Goal: Information Seeking & Learning: Check status

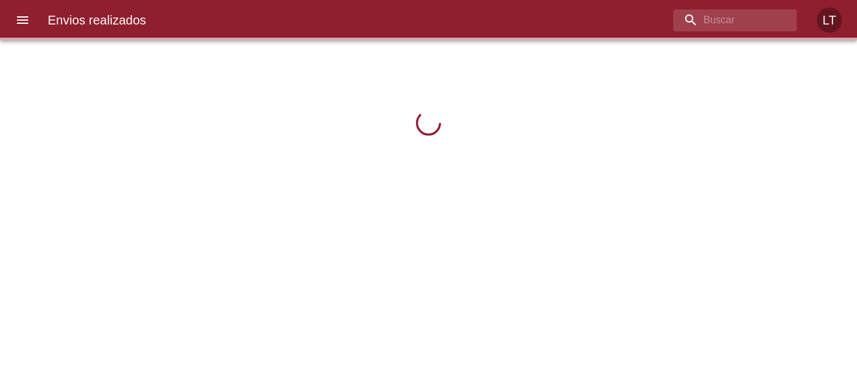
click at [19, 19] on icon "menu" at bounding box center [22, 20] width 11 height 8
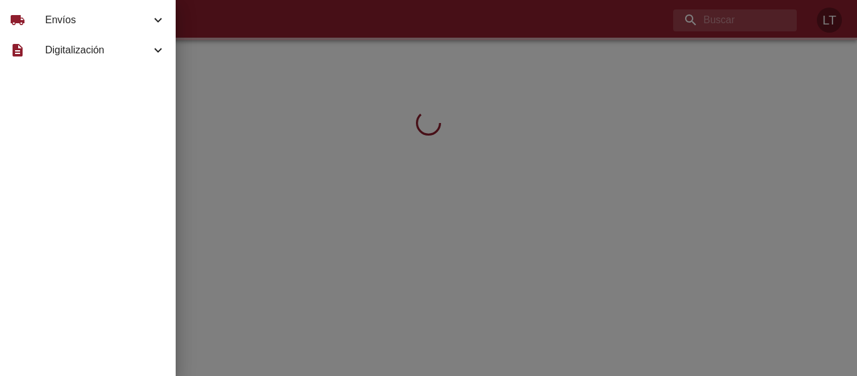
click at [31, 21] on div "local_shipping" at bounding box center [27, 20] width 35 height 15
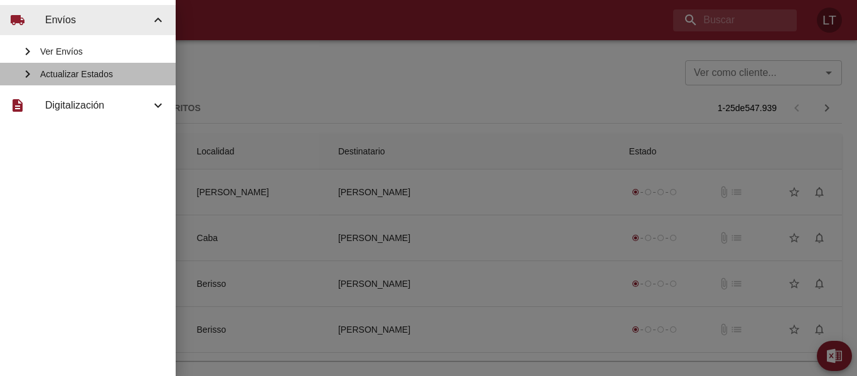
click at [82, 69] on span "Actualizar Estados" at bounding box center [102, 74] width 125 height 13
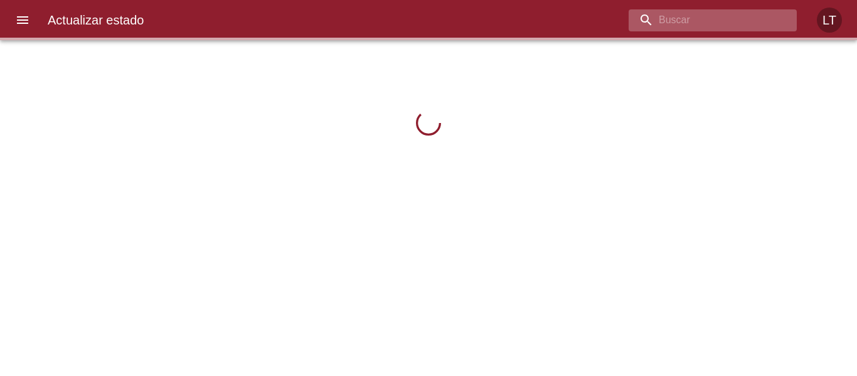
click at [730, 17] on input "buscar" at bounding box center [701, 20] width 147 height 22
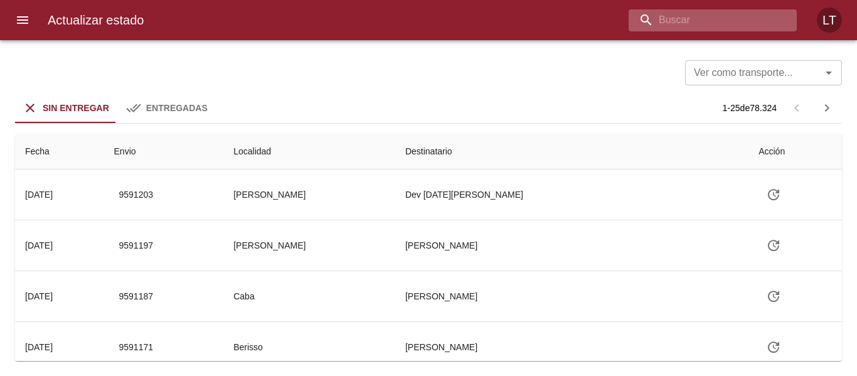
paste input "9577758"
type input "9577758"
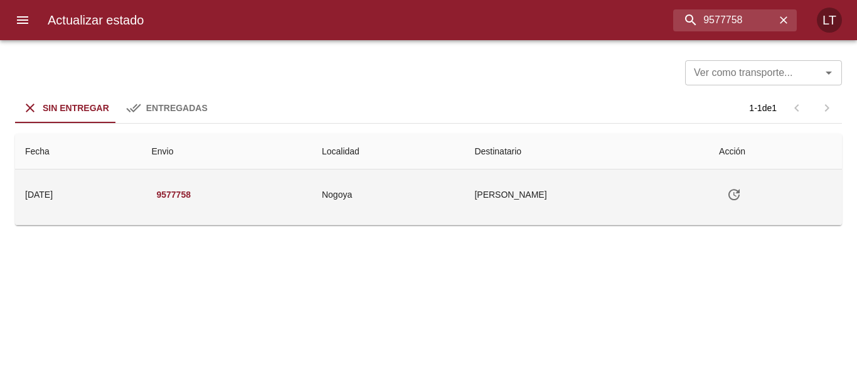
click at [451, 198] on td "Nogoya" at bounding box center [388, 194] width 152 height 50
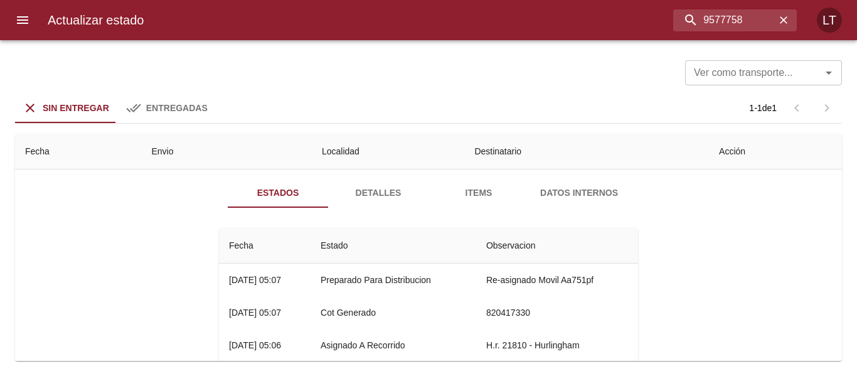
scroll to position [63, 0]
click at [350, 198] on span "Detalles" at bounding box center [378, 192] width 85 height 16
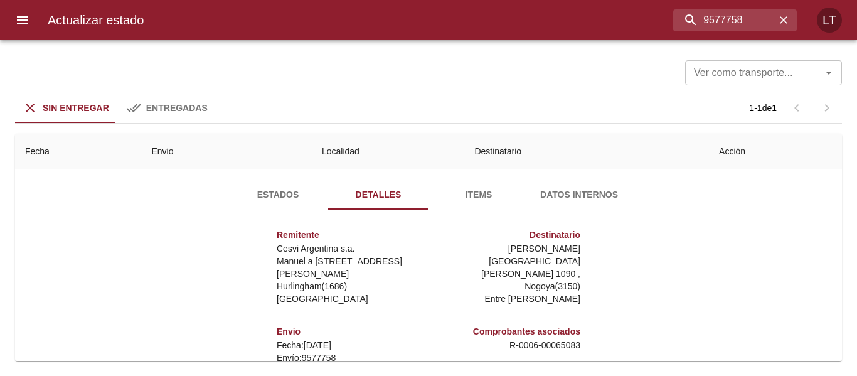
scroll to position [0, 0]
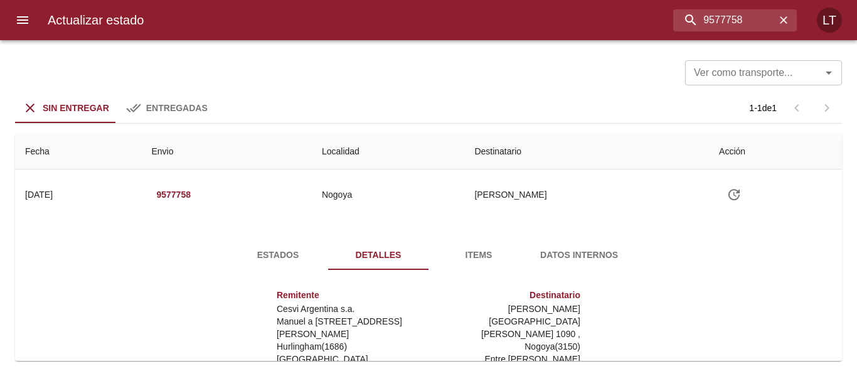
click at [277, 246] on button "Estados" at bounding box center [278, 255] width 100 height 30
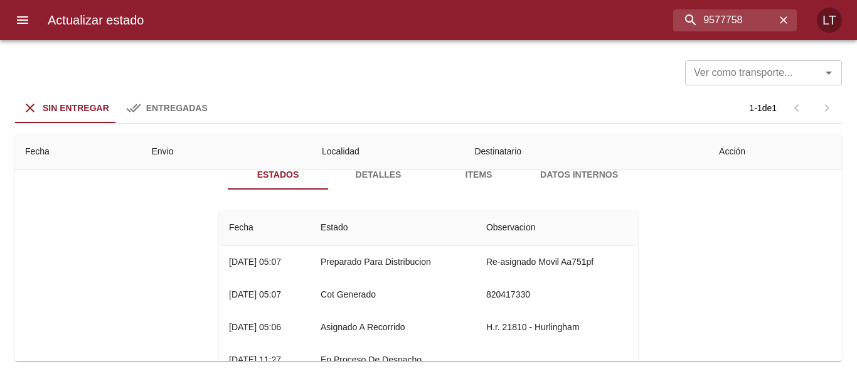
scroll to position [58, 0]
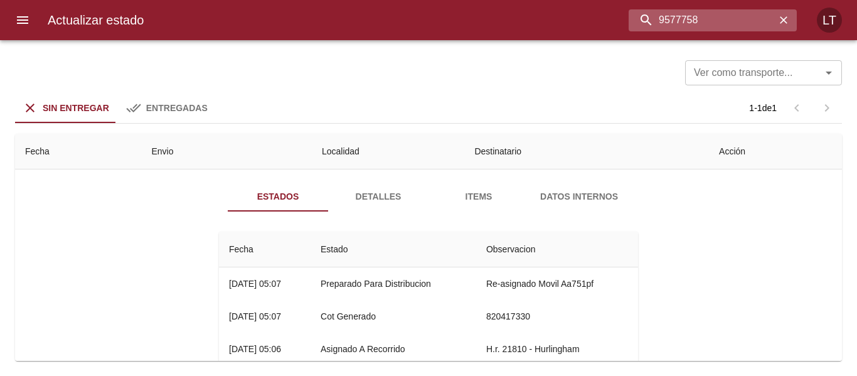
click at [696, 13] on input "9577758" at bounding box center [701, 20] width 147 height 22
type input "9543413"
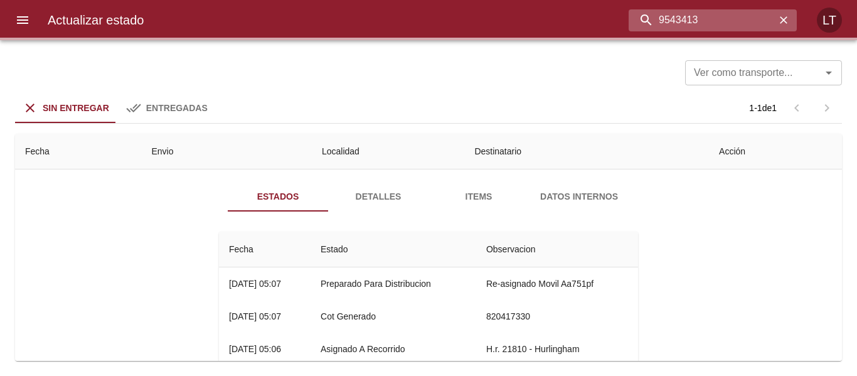
scroll to position [0, 0]
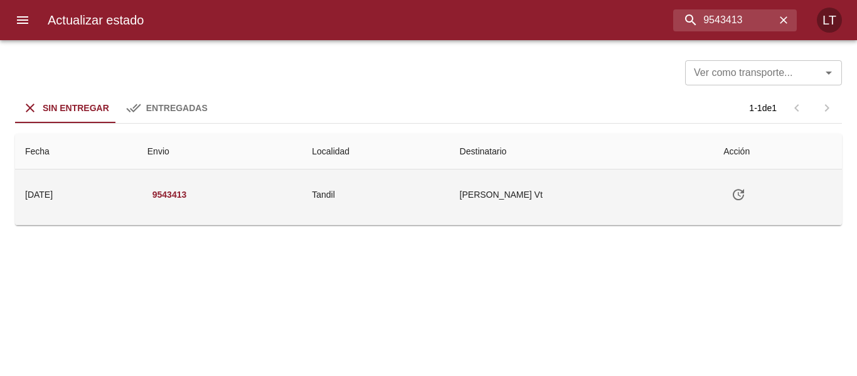
click at [733, 191] on icon "Tabla de envíos del cliente" at bounding box center [738, 194] width 11 height 11
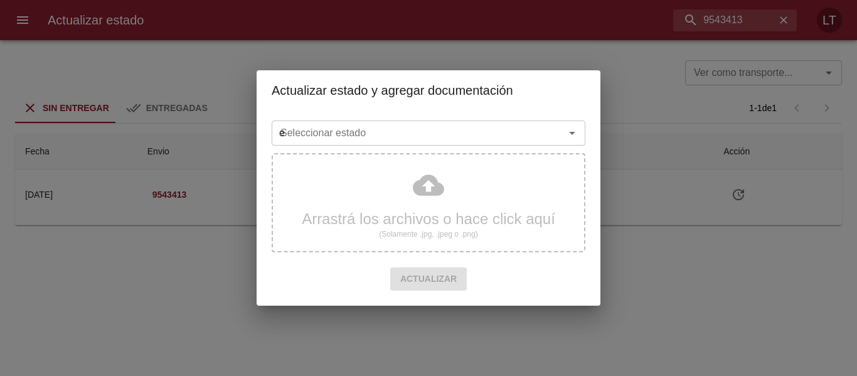
click at [428, 142] on input "e" at bounding box center [409, 133] width 269 height 18
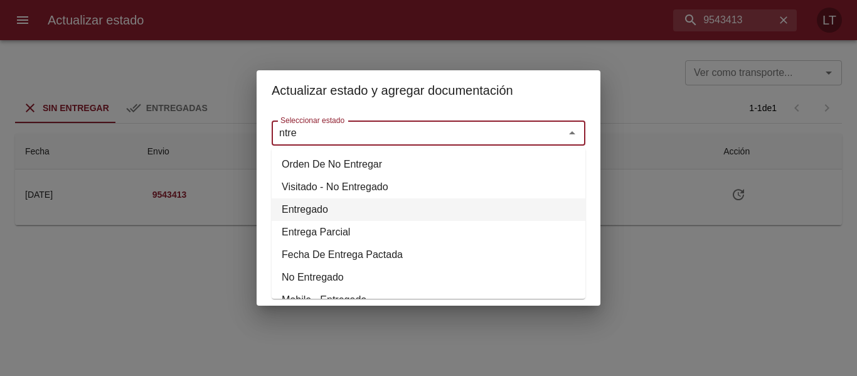
click at [294, 206] on li "Entregado" at bounding box center [429, 209] width 314 height 23
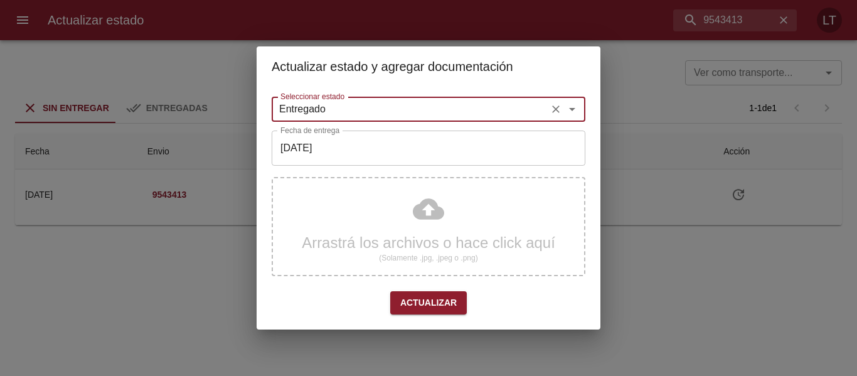
type input "Entregado"
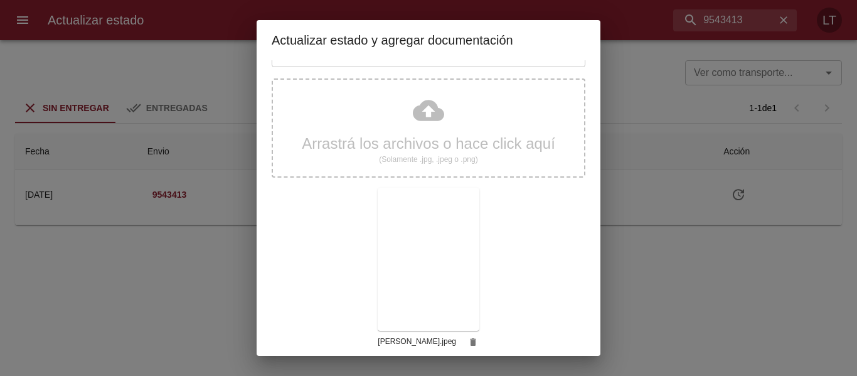
scroll to position [117, 0]
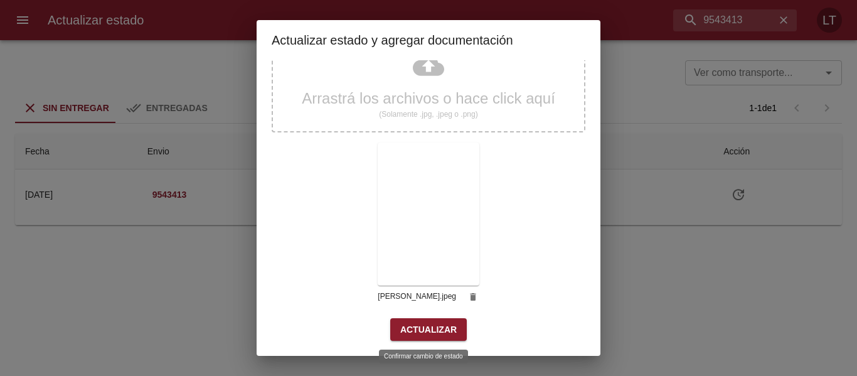
click at [427, 336] on span "Actualizar" at bounding box center [428, 330] width 56 height 16
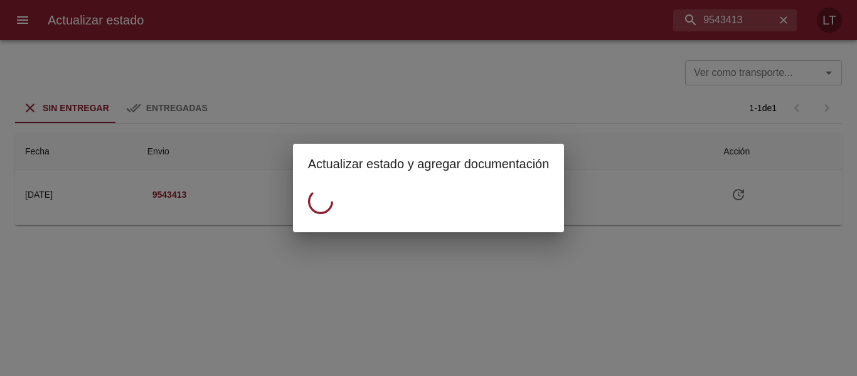
scroll to position [0, 0]
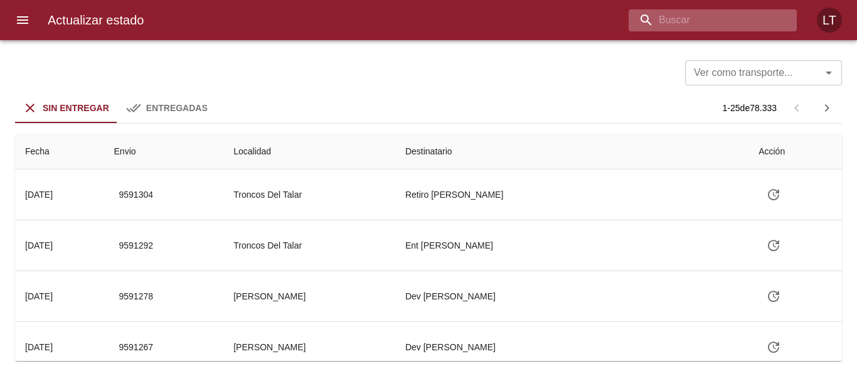
click at [702, 23] on input "buscar" at bounding box center [701, 20] width 147 height 22
type input "9560269"
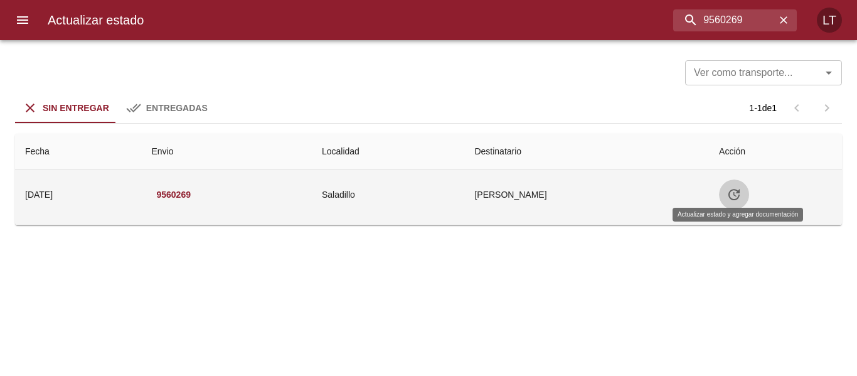
click at [741, 199] on icon "Tabla de envíos del cliente" at bounding box center [733, 194] width 15 height 15
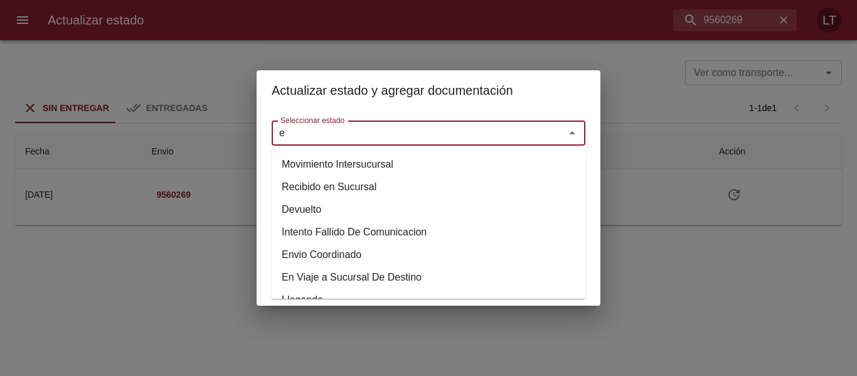
click at [452, 142] on input "e" at bounding box center [409, 133] width 269 height 18
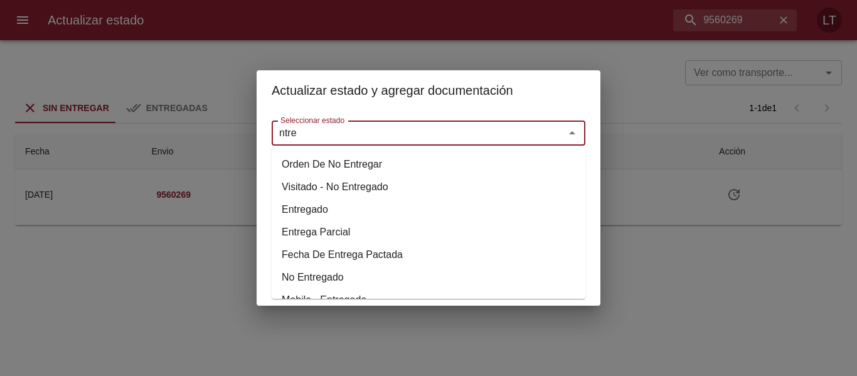
click at [331, 204] on li "Entregado" at bounding box center [429, 209] width 314 height 23
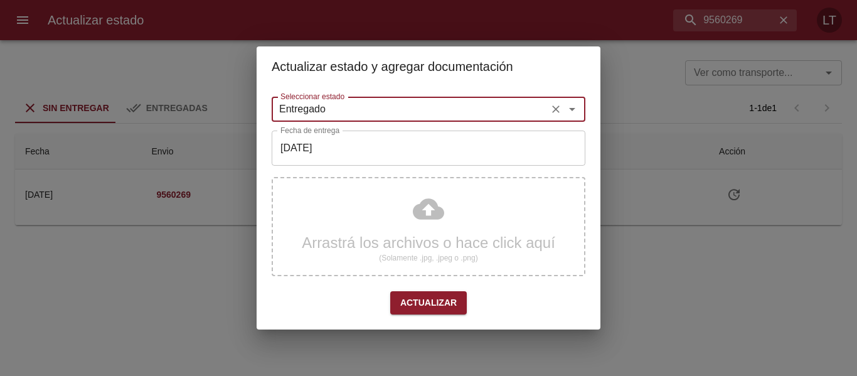
type input "Entregado"
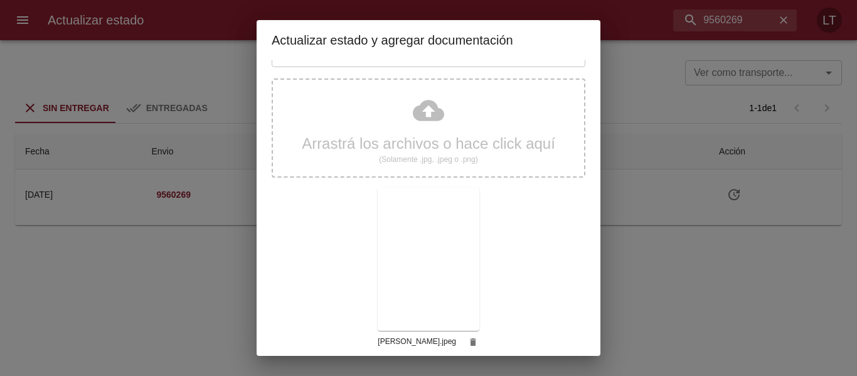
scroll to position [117, 0]
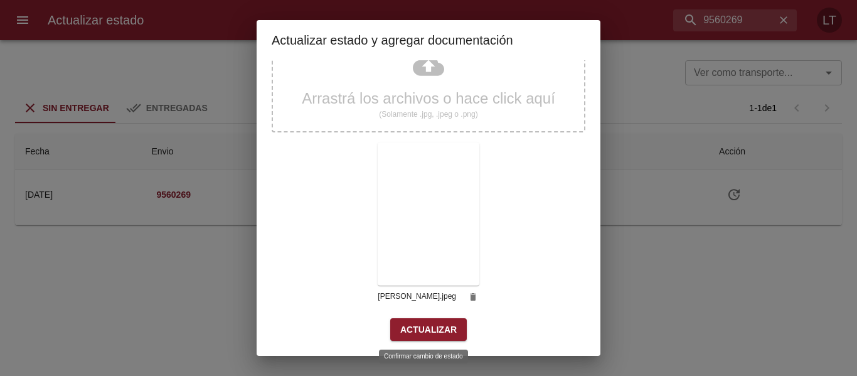
click at [439, 319] on button "Actualizar" at bounding box center [428, 329] width 77 height 23
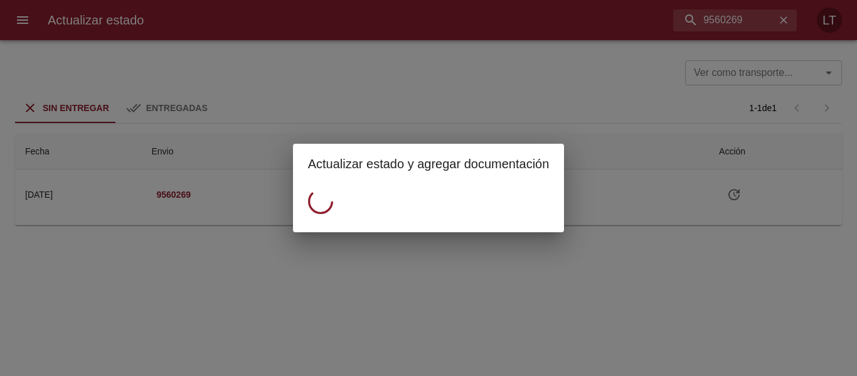
scroll to position [0, 0]
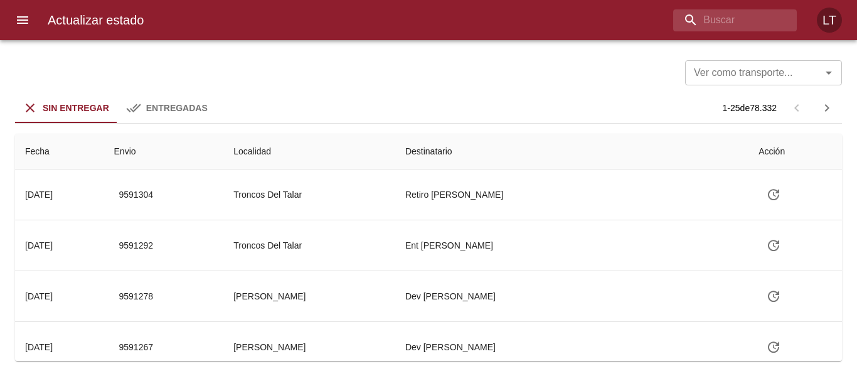
click at [736, 38] on div "Actualizar estado LT" at bounding box center [428, 20] width 857 height 40
click at [735, 27] on input "buscar" at bounding box center [701, 20] width 147 height 22
type input "9547775"
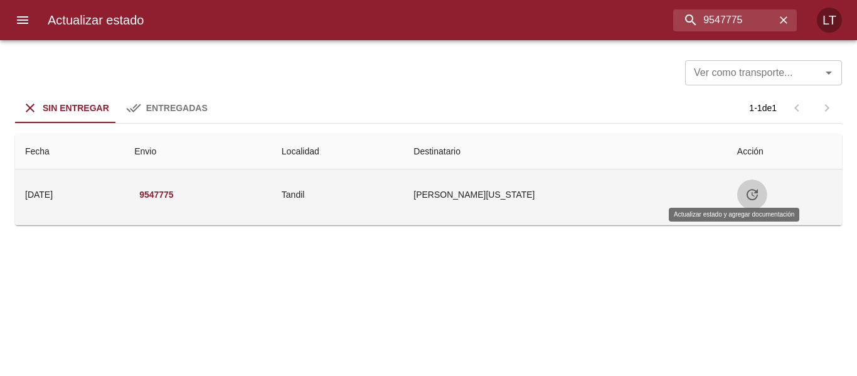
click at [744, 194] on icon "Tabla de envíos del cliente" at bounding box center [751, 194] width 15 height 15
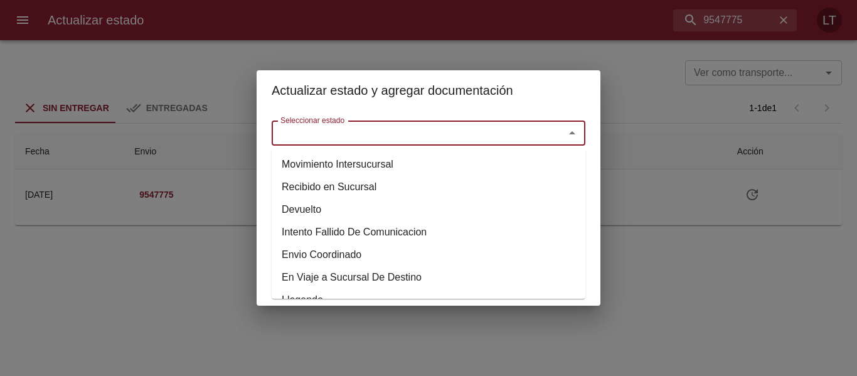
click at [463, 127] on input "Seleccionar estado" at bounding box center [409, 133] width 269 height 18
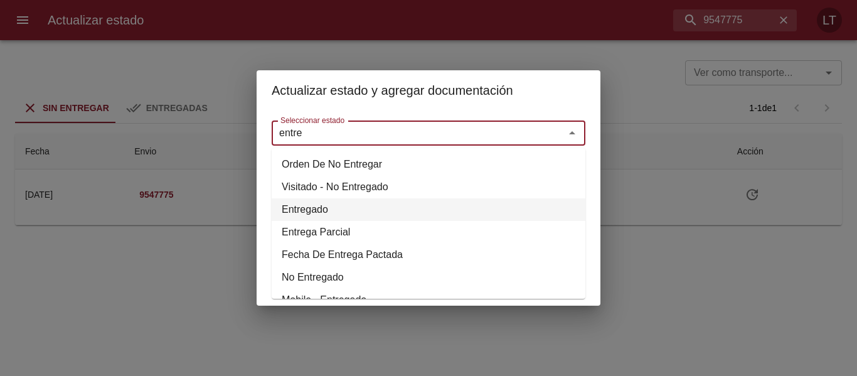
click at [317, 209] on li "Entregado" at bounding box center [429, 209] width 314 height 23
type input "Entregado"
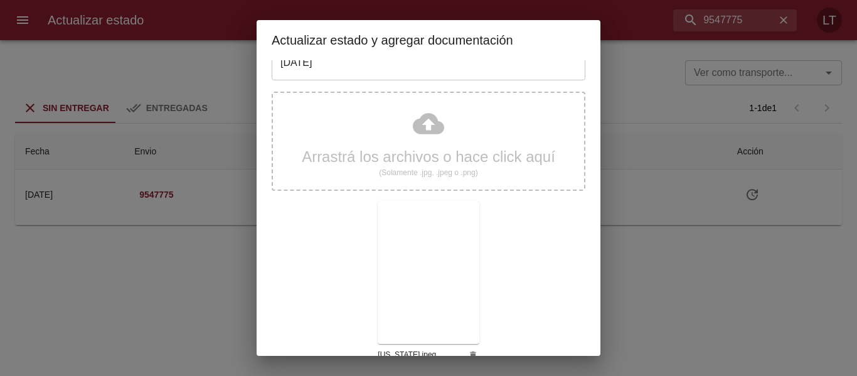
scroll to position [117, 0]
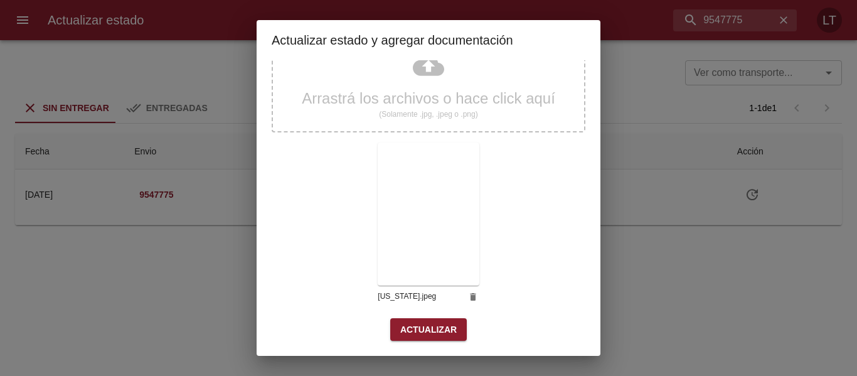
click at [436, 317] on div "Arrastrá los archivos o hace click aquí (Solamente .jpg, .jpeg o .png) palau.jp…" at bounding box center [429, 173] width 314 height 290
click at [436, 324] on span "Actualizar" at bounding box center [428, 330] width 56 height 16
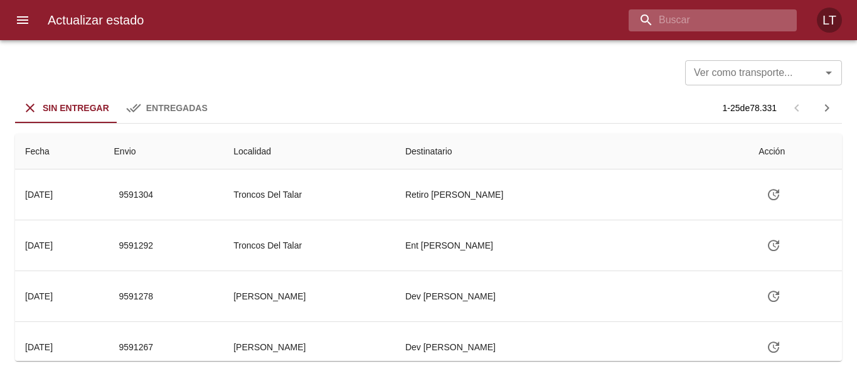
click at [693, 17] on input "buscar" at bounding box center [701, 20] width 147 height 22
type input "9547929"
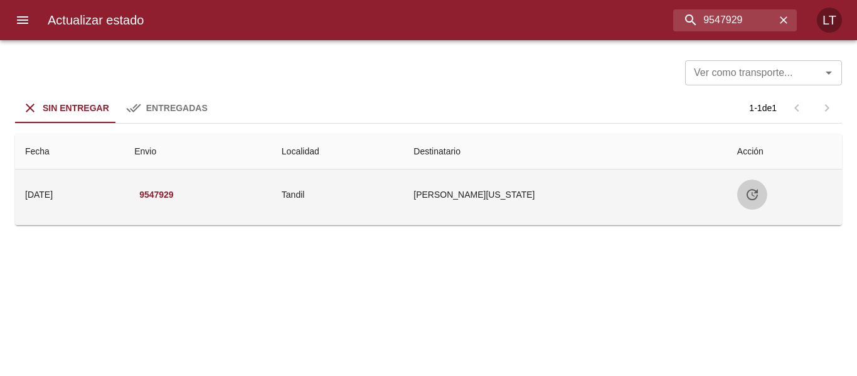
click at [744, 192] on icon "Tabla de envíos del cliente" at bounding box center [751, 194] width 15 height 15
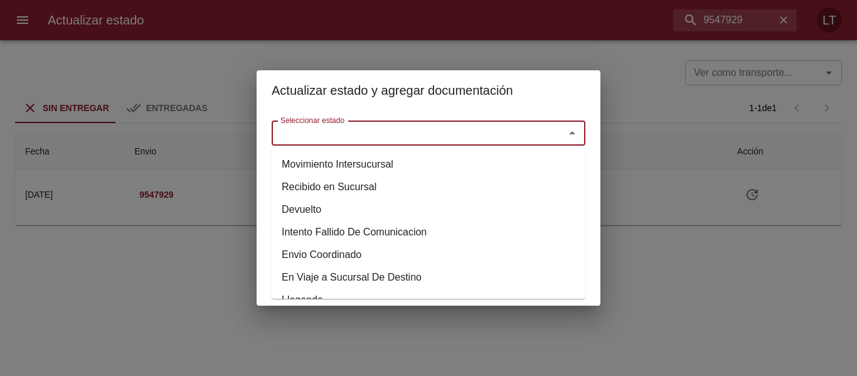
click at [466, 141] on input "Seleccionar estado" at bounding box center [409, 133] width 269 height 18
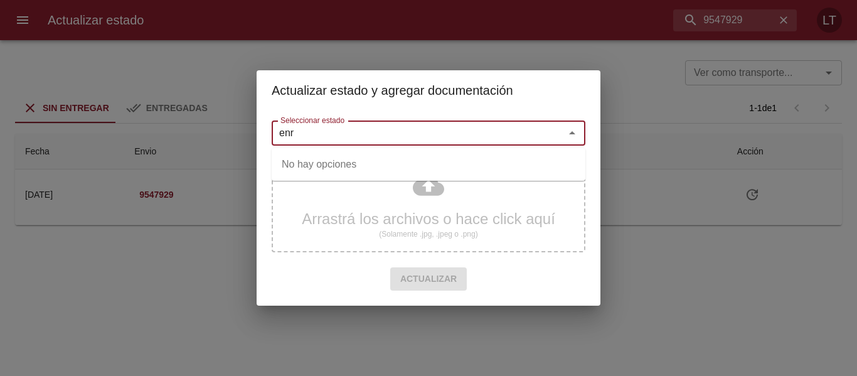
click at [316, 140] on input "enr" at bounding box center [409, 133] width 269 height 18
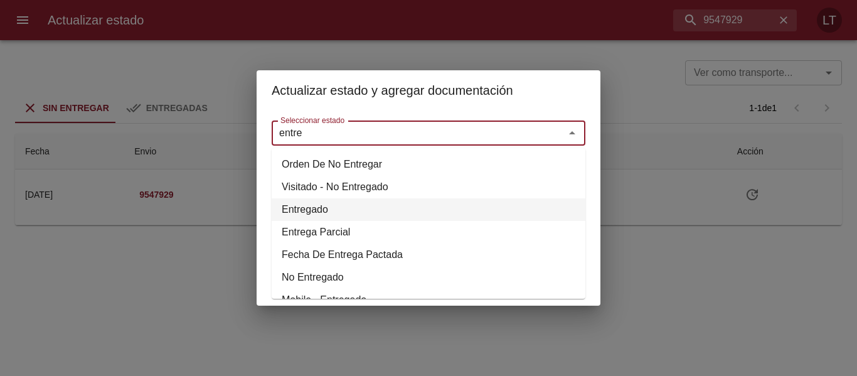
click at [304, 214] on li "Entregado" at bounding box center [429, 209] width 314 height 23
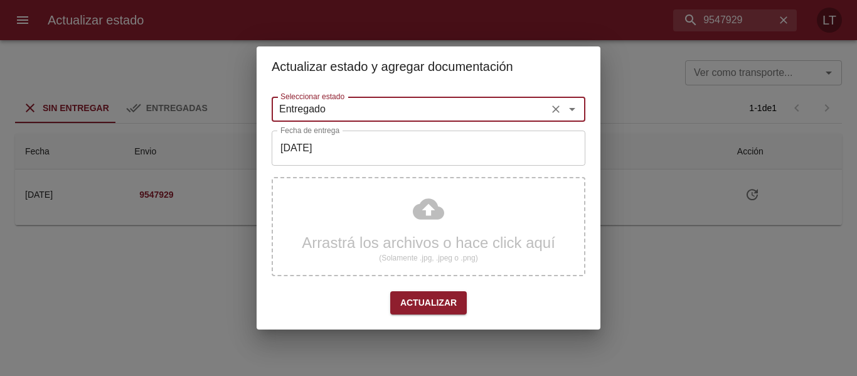
type input "Entregado"
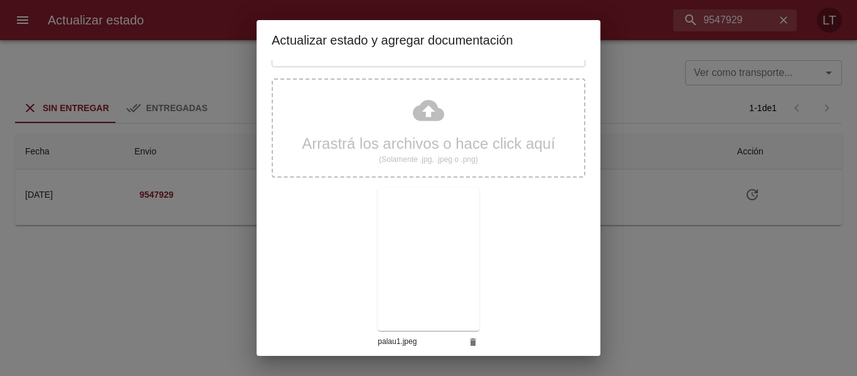
scroll to position [117, 0]
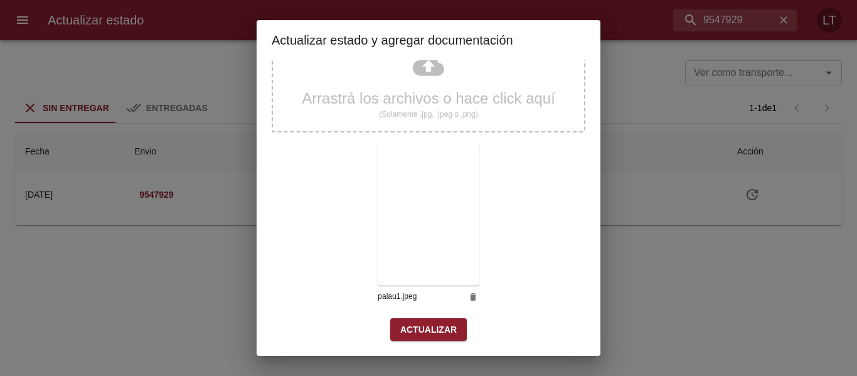
click at [460, 328] on div "Actualizar" at bounding box center [429, 329] width 314 height 23
click at [450, 326] on span "Actualizar" at bounding box center [428, 330] width 56 height 16
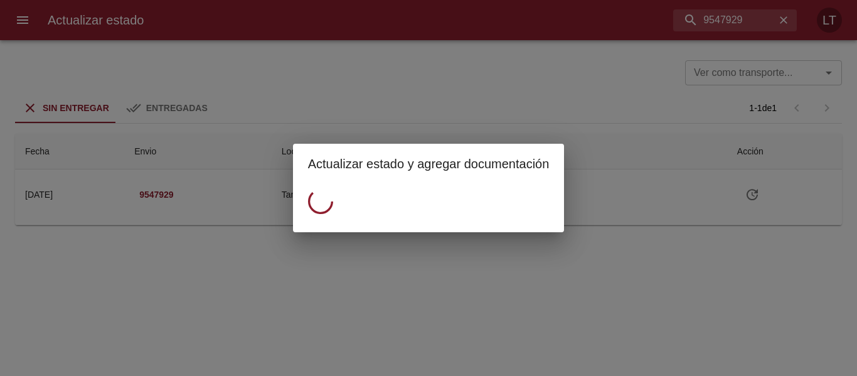
scroll to position [0, 0]
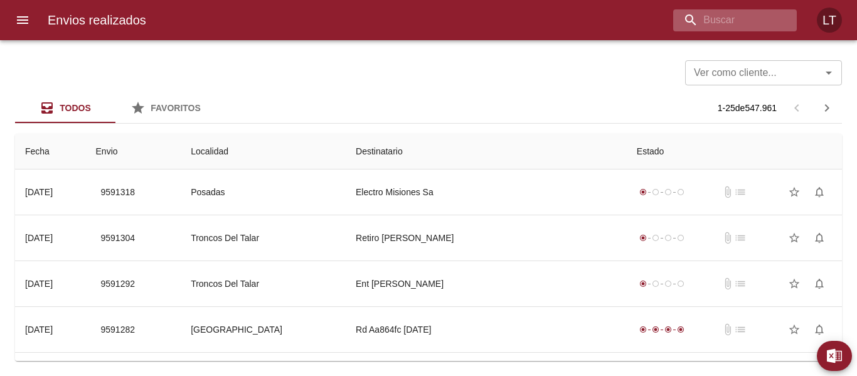
click at [786, 29] on div at bounding box center [735, 20] width 124 height 22
paste input "9577758"
type input "9577758"
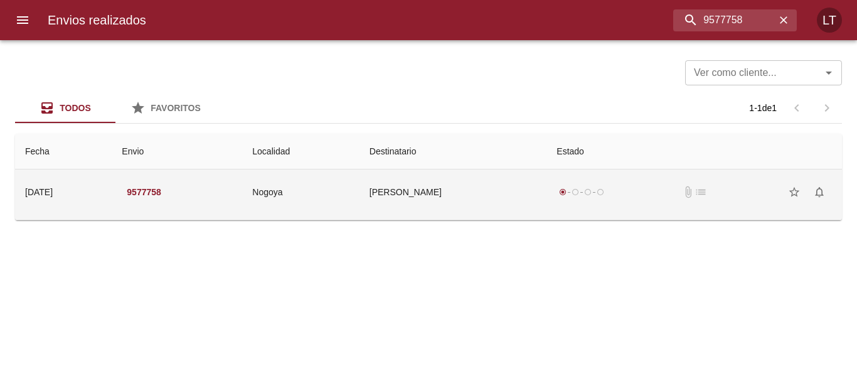
click at [513, 184] on td "[PERSON_NAME]" at bounding box center [453, 191] width 188 height 45
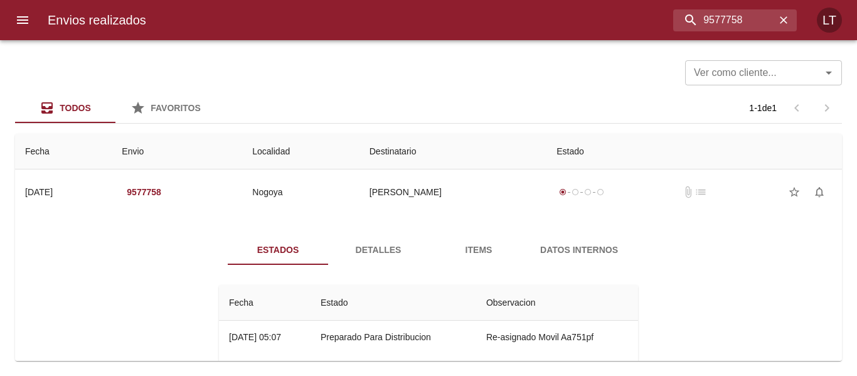
click at [384, 235] on button "Detalles" at bounding box center [378, 250] width 100 height 30
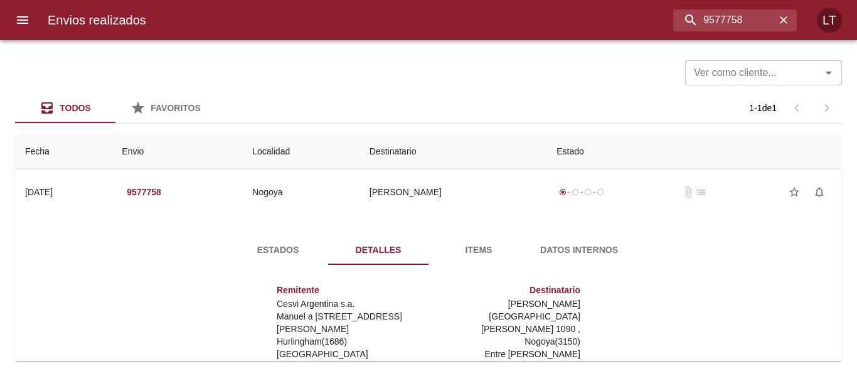
click at [255, 232] on div "Estados Detalles Items Datos Internos Remitente Cesvi Argentina s.a. Manuel a O…" at bounding box center [428, 380] width 807 height 321
click at [262, 242] on span "Estados" at bounding box center [277, 250] width 85 height 16
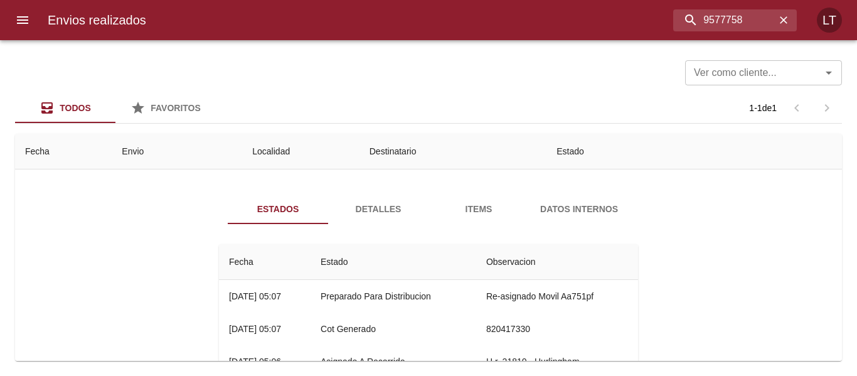
scroll to position [63, 0]
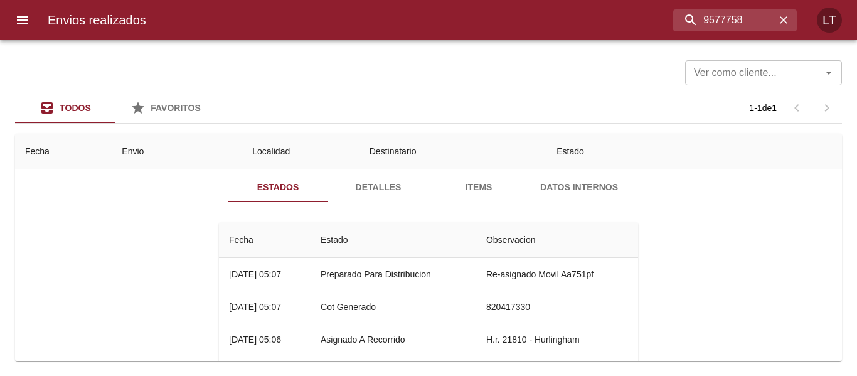
click at [378, 193] on span "Detalles" at bounding box center [378, 187] width 85 height 16
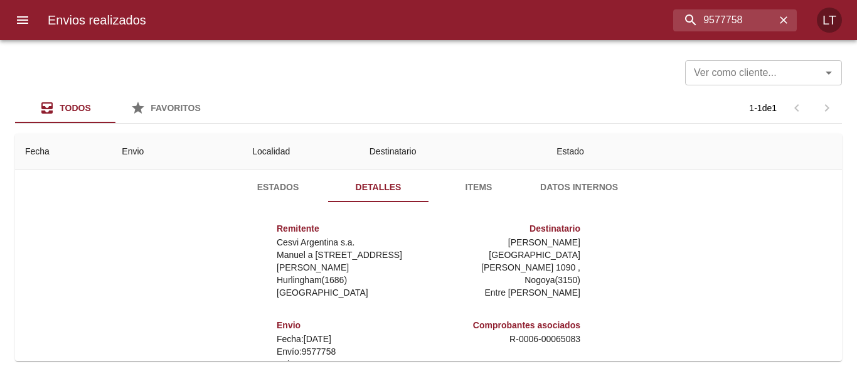
scroll to position [6, 0]
click at [272, 195] on button "Estados" at bounding box center [278, 187] width 100 height 30
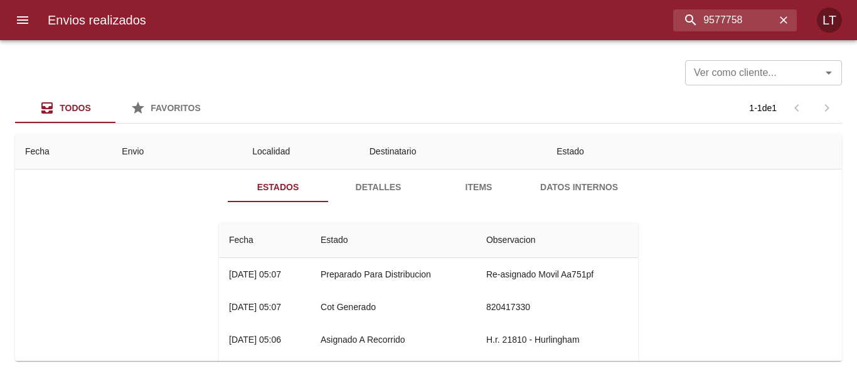
click at [365, 194] on span "Detalles" at bounding box center [378, 187] width 85 height 16
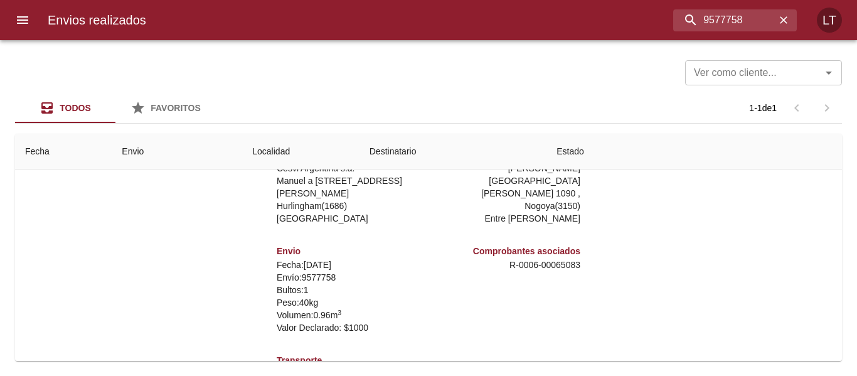
scroll to position [181, 0]
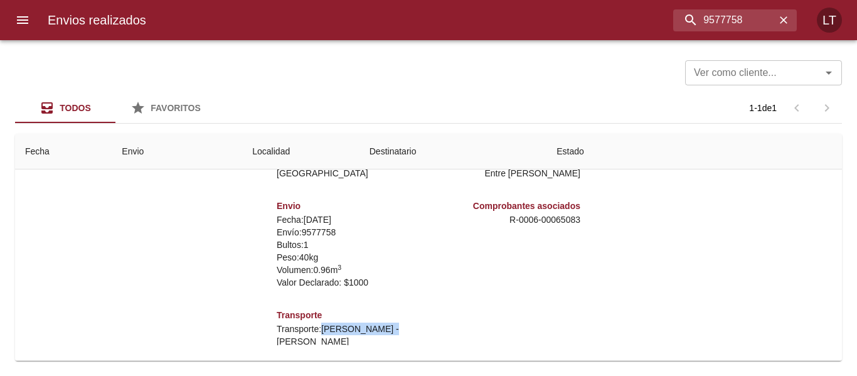
drag, startPoint x: 371, startPoint y: 329, endPoint x: 313, endPoint y: 329, distance: 57.7
click at [313, 329] on p "Transporte: Mostto - Portela" at bounding box center [350, 334] width 147 height 25
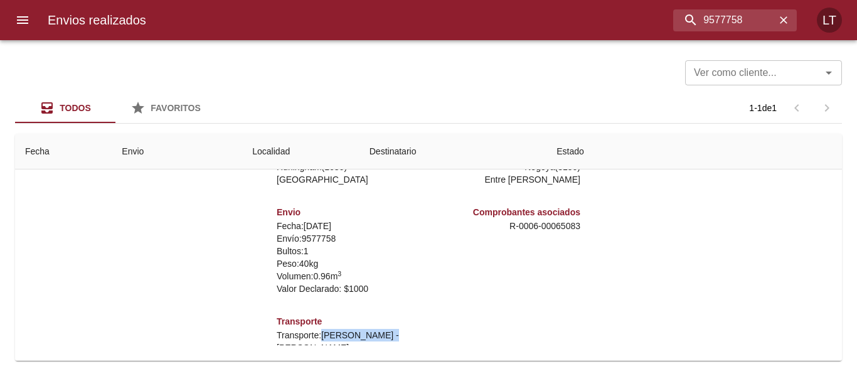
scroll to position [0, 0]
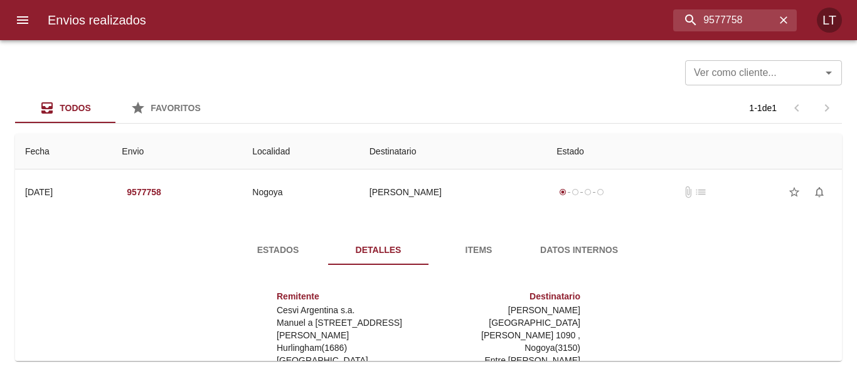
click at [249, 252] on span "Estados" at bounding box center [277, 250] width 85 height 16
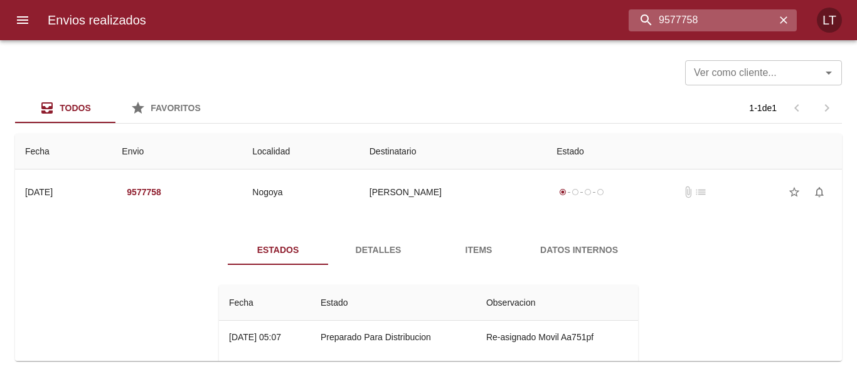
click at [736, 12] on input "9577758" at bounding box center [701, 20] width 147 height 22
click at [418, 234] on div "Estados Detalles Items Datos Internos Fecha Estado Observacion 12/09 12/09/2025…" at bounding box center [428, 348] width 807 height 257
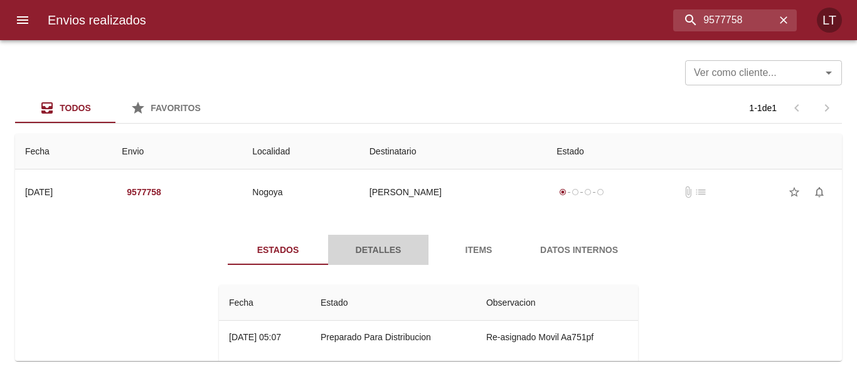
click at [408, 244] on span "Detalles" at bounding box center [378, 250] width 85 height 16
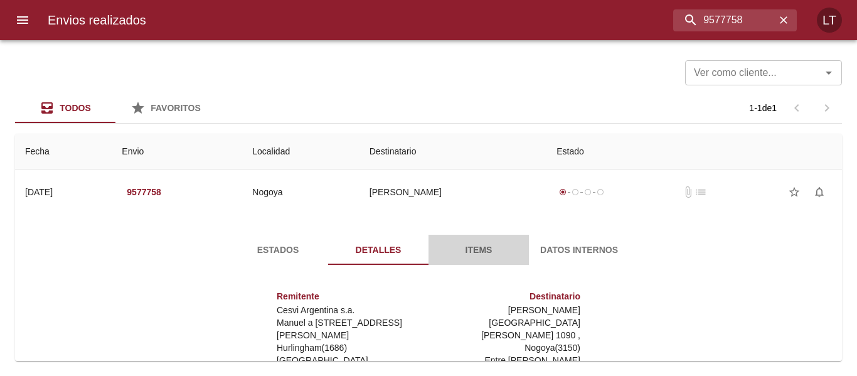
click at [483, 239] on button "Items" at bounding box center [478, 250] width 100 height 30
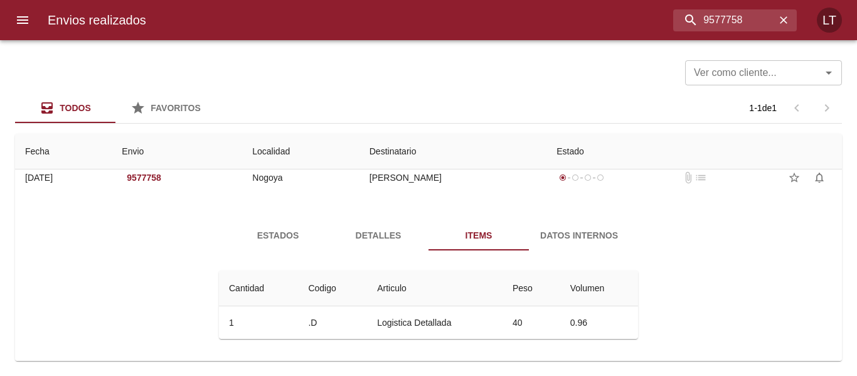
scroll to position [18, 0]
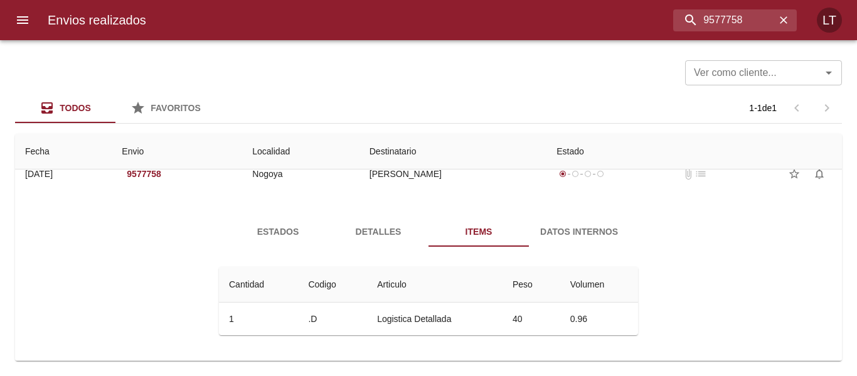
click at [354, 227] on span "Detalles" at bounding box center [378, 232] width 85 height 16
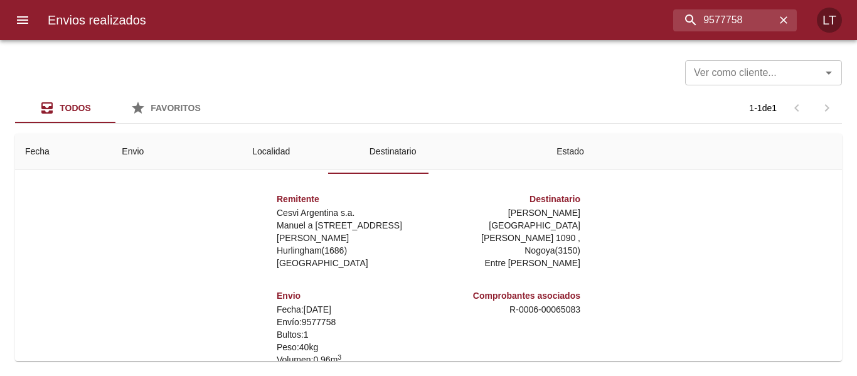
scroll to position [0, 0]
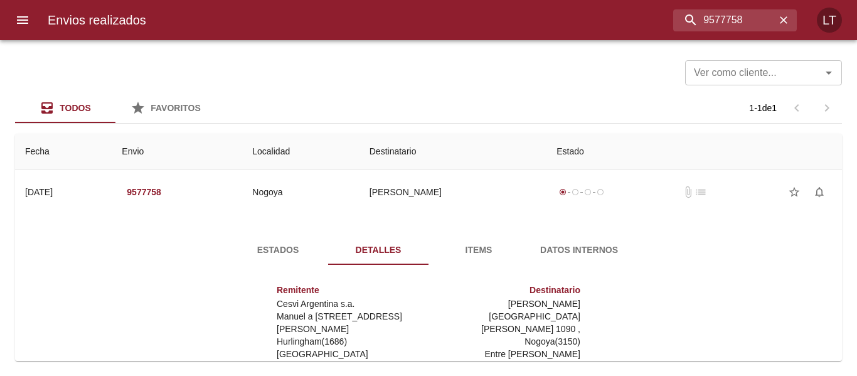
click at [273, 256] on span "Estados" at bounding box center [277, 250] width 85 height 16
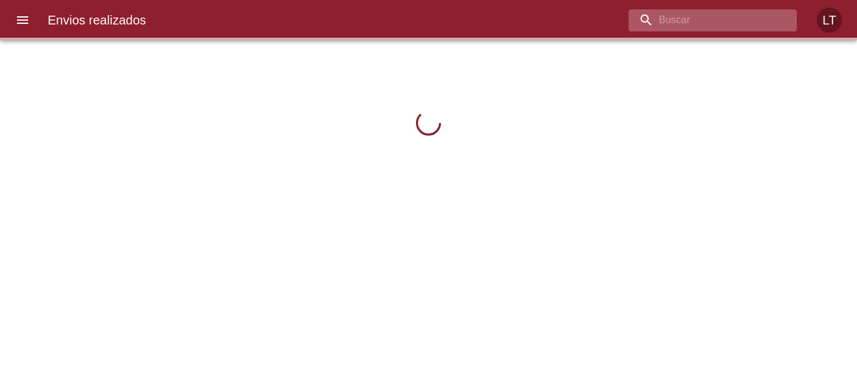
click at [719, 19] on input "buscar" at bounding box center [701, 20] width 147 height 22
paste input "9577758"
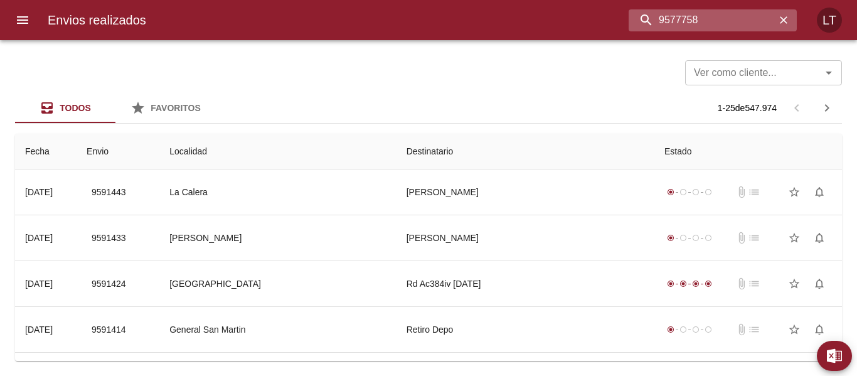
type input "9577758"
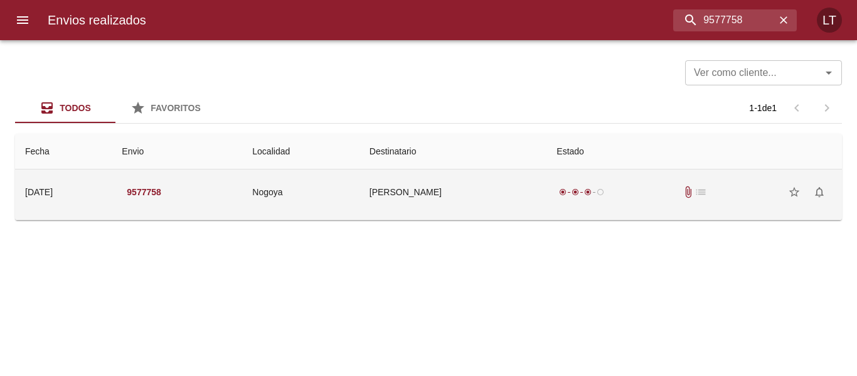
click at [467, 193] on td "[PERSON_NAME]" at bounding box center [453, 191] width 188 height 45
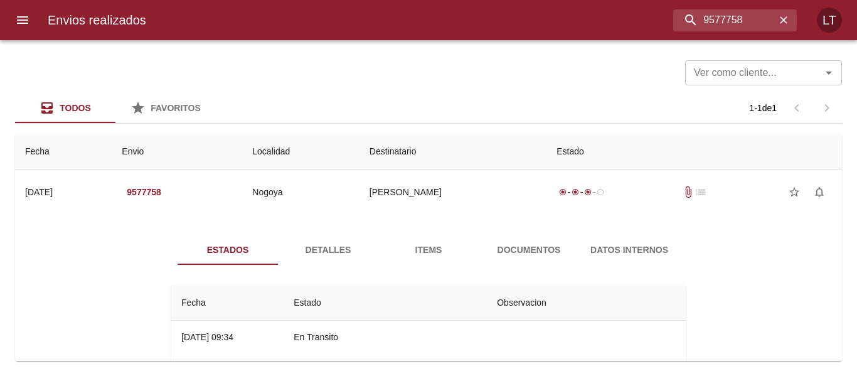
click at [514, 266] on div "Estados Detalles Items Documentos Datos Internos Fecha Estado Observacion 15/09…" at bounding box center [428, 364] width 552 height 259
click at [539, 257] on span "Documentos" at bounding box center [528, 250] width 85 height 16
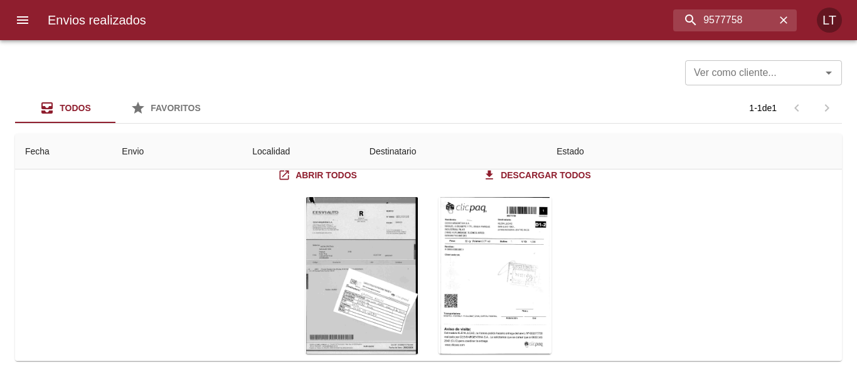
scroll to position [125, 0]
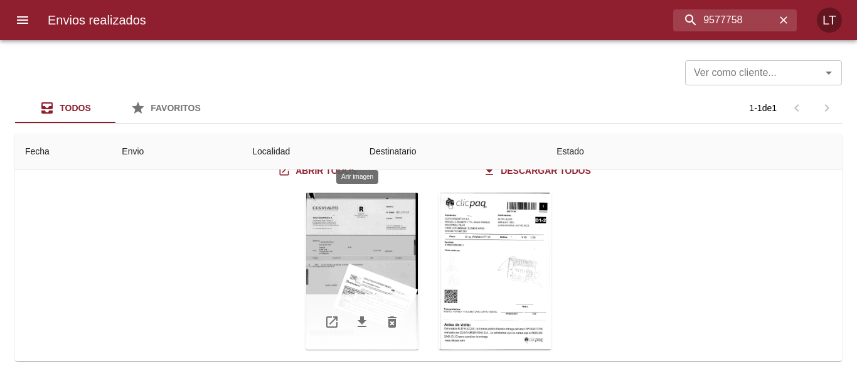
click at [370, 237] on div "Tabla de envíos del cliente" at bounding box center [361, 271] width 113 height 157
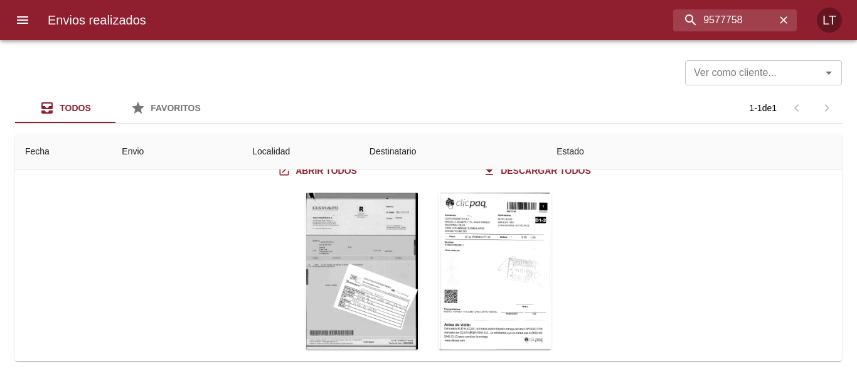
click at [505, 252] on div "Tabla de envíos del cliente" at bounding box center [494, 271] width 113 height 157
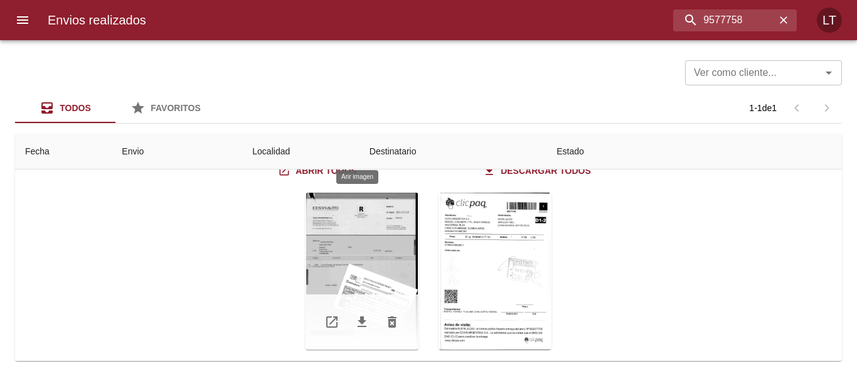
click at [398, 263] on div "Tabla de envíos del cliente" at bounding box center [361, 271] width 113 height 157
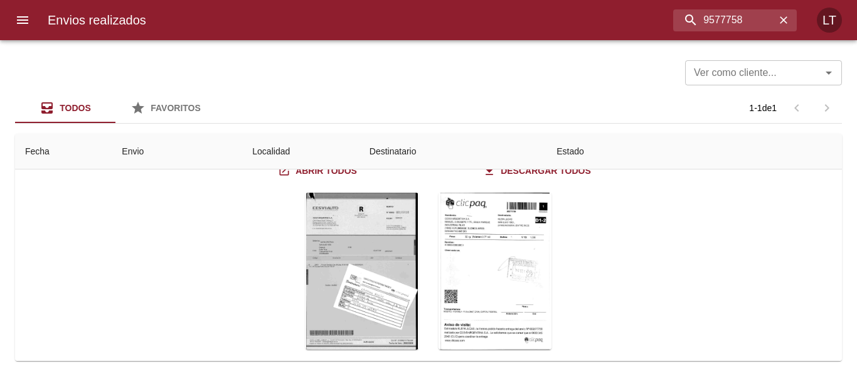
click at [514, 268] on div "Tabla de envíos del cliente" at bounding box center [494, 271] width 113 height 157
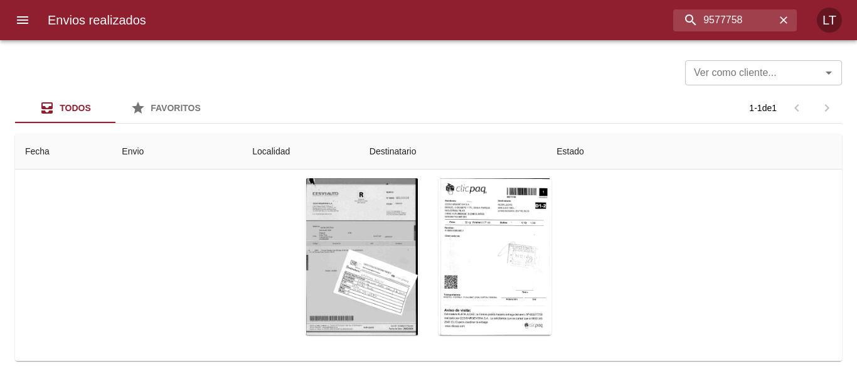
scroll to position [150, 0]
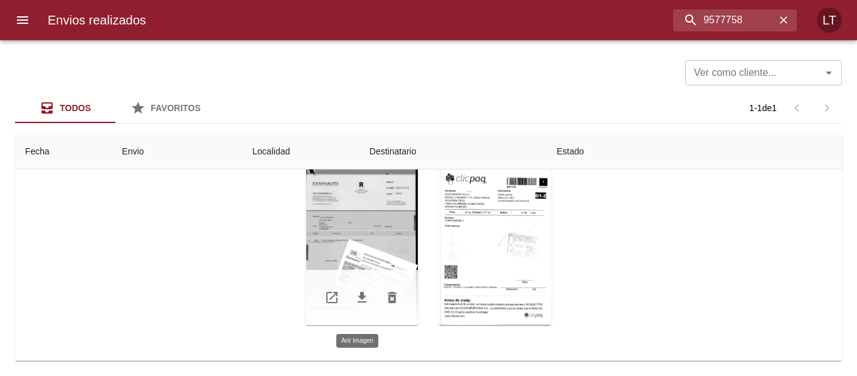
click at [328, 244] on div "Tabla de envíos del cliente" at bounding box center [361, 246] width 113 height 157
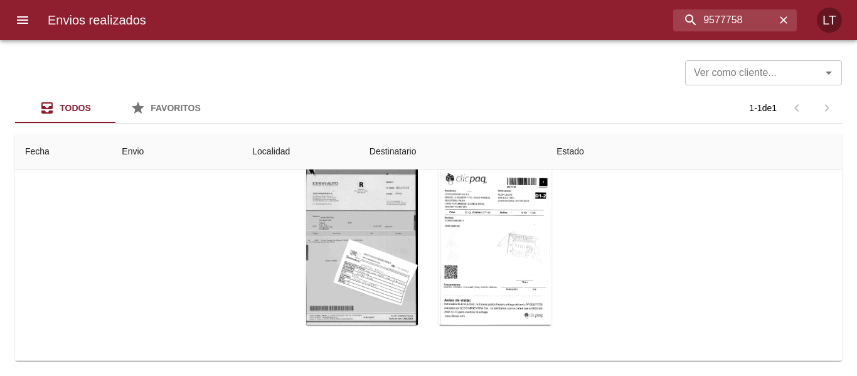
click at [11, 20] on div at bounding box center [6, 188] width 13 height 376
click at [28, 23] on icon "menu" at bounding box center [22, 20] width 15 height 15
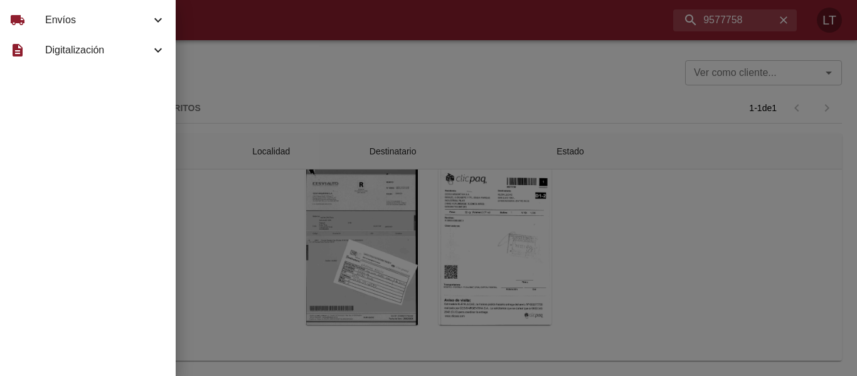
click at [24, 22] on span "local_shipping" at bounding box center [17, 20] width 15 height 15
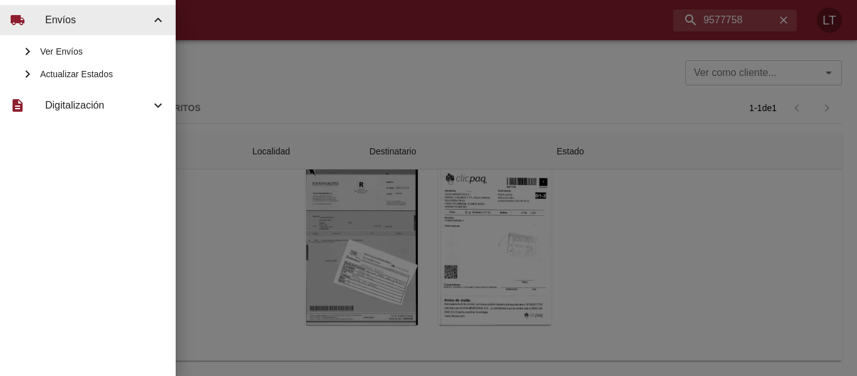
click at [56, 52] on span "Ver Envíos" at bounding box center [102, 51] width 125 height 13
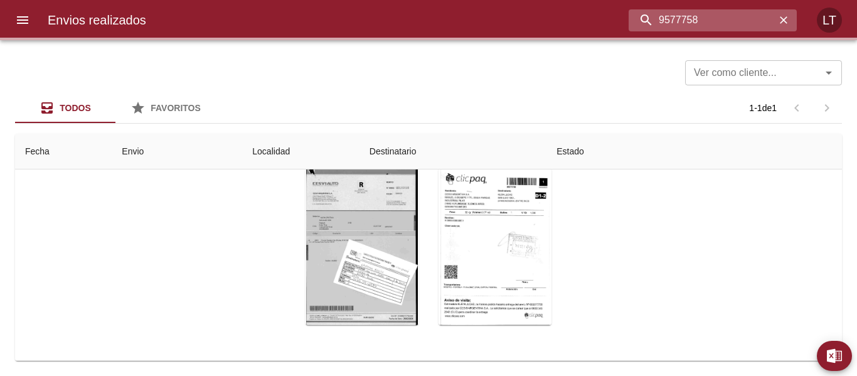
click at [740, 24] on input "9577758" at bounding box center [701, 20] width 147 height 22
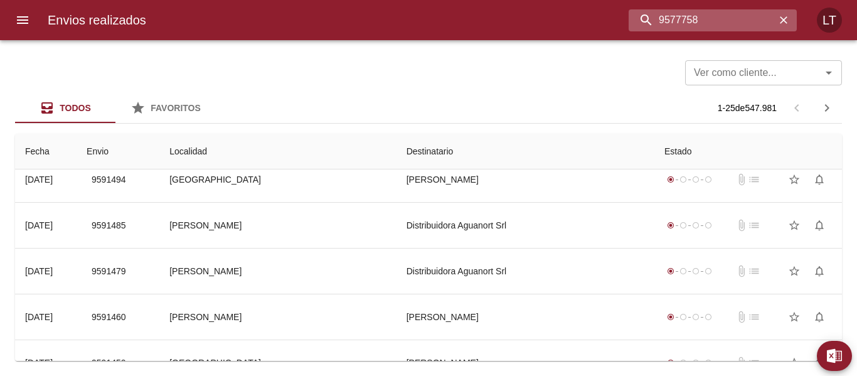
scroll to position [0, 0]
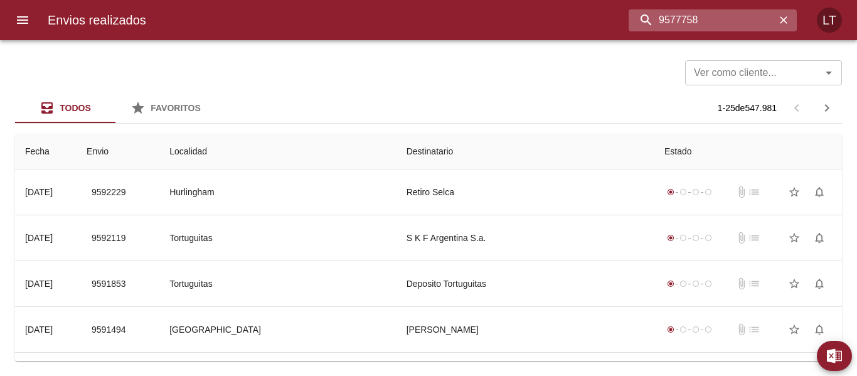
paste input "84671"
type input "9584671"
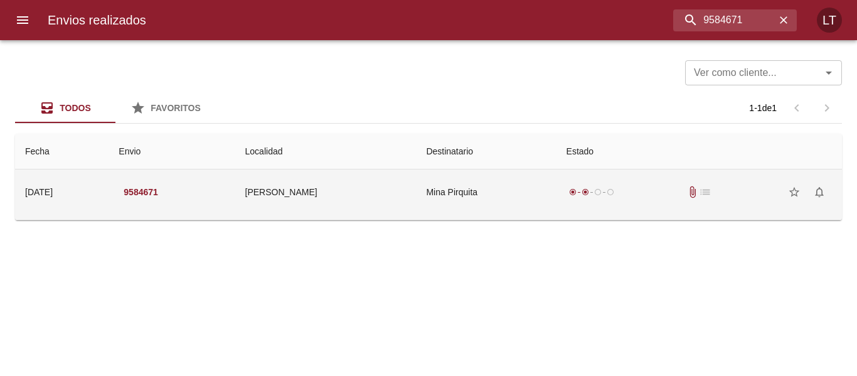
click at [451, 186] on td "Mina Pirquita" at bounding box center [486, 191] width 140 height 45
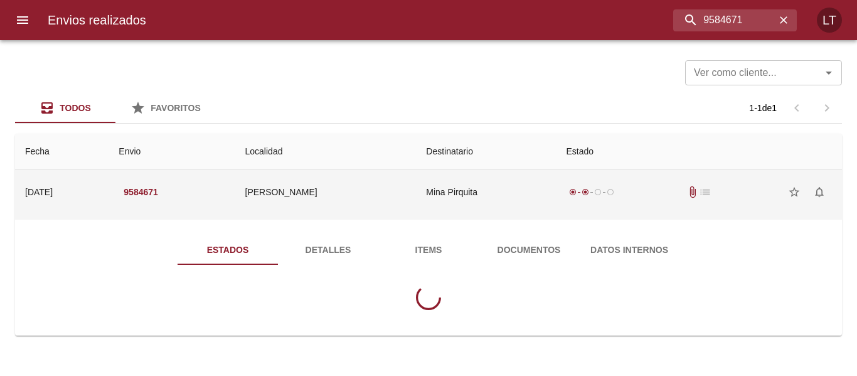
click at [522, 228] on div "Estados Detalles Items Documentos Datos Internos" at bounding box center [428, 277] width 807 height 115
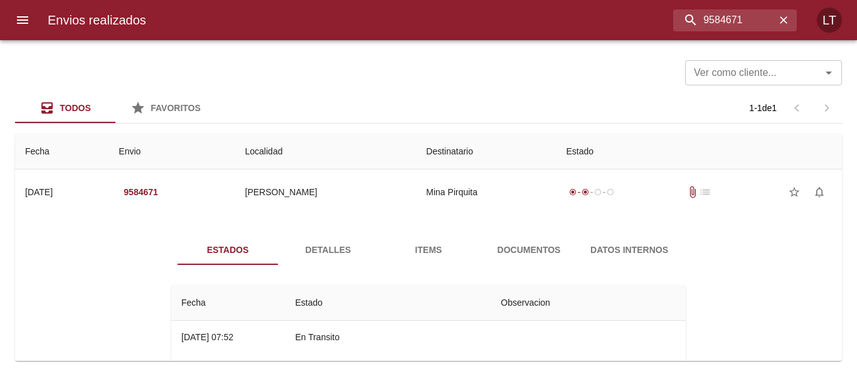
click at [522, 242] on span "Documentos" at bounding box center [528, 250] width 85 height 16
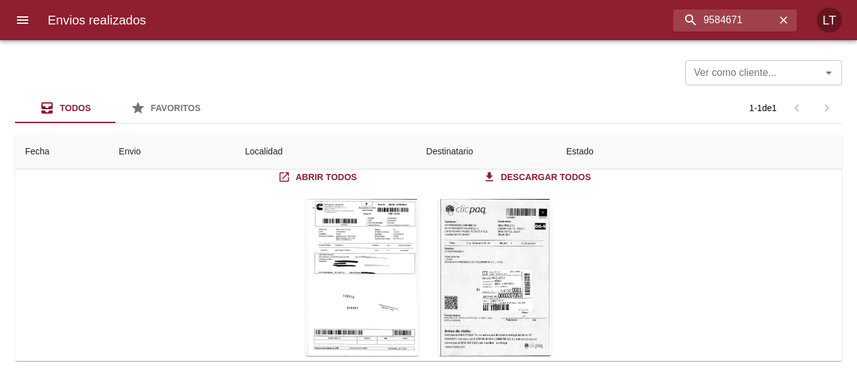
scroll to position [150, 0]
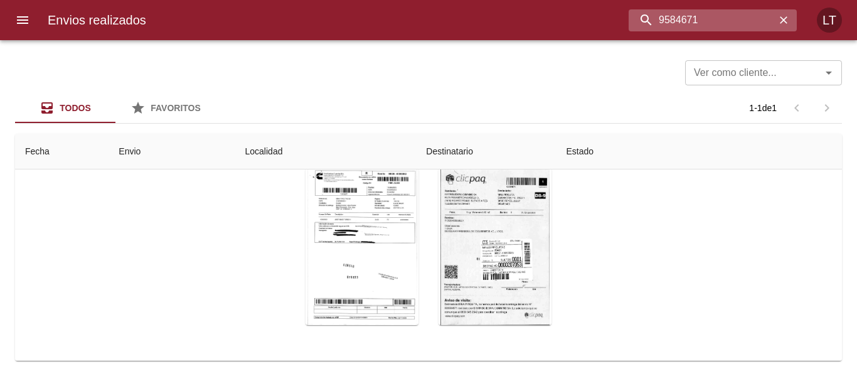
click at [703, 21] on input "9584671" at bounding box center [701, 20] width 147 height 22
paste input "2208"
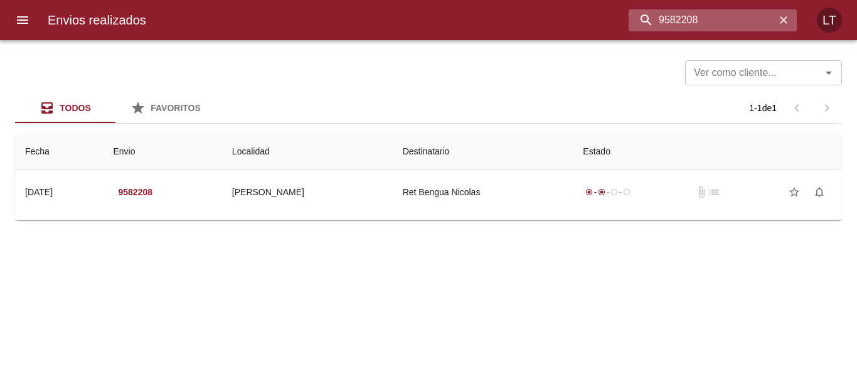
scroll to position [0, 0]
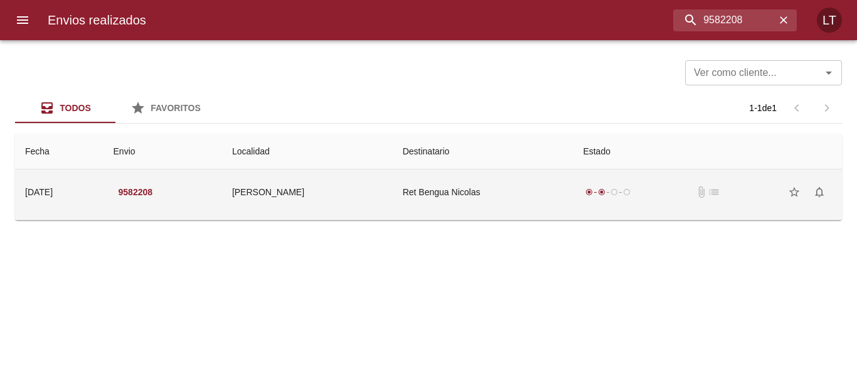
click at [501, 182] on td "Ret Bengua Nicolas" at bounding box center [483, 191] width 181 height 45
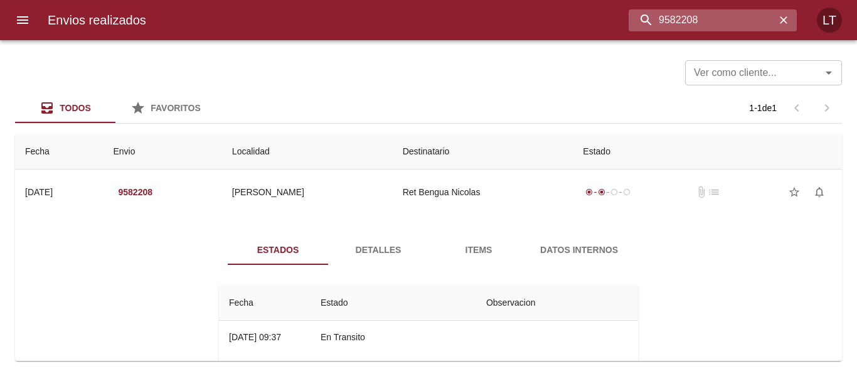
click at [697, 16] on input "9582208" at bounding box center [701, 20] width 147 height 22
paste input "8206"
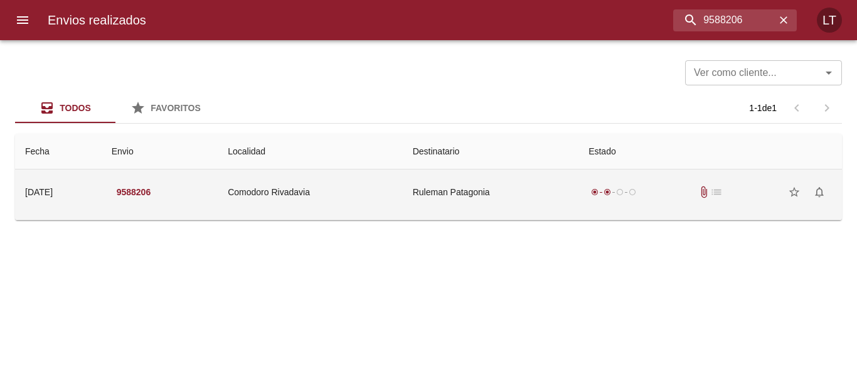
click at [538, 201] on td "Ruleman Patagonia" at bounding box center [491, 191] width 176 height 45
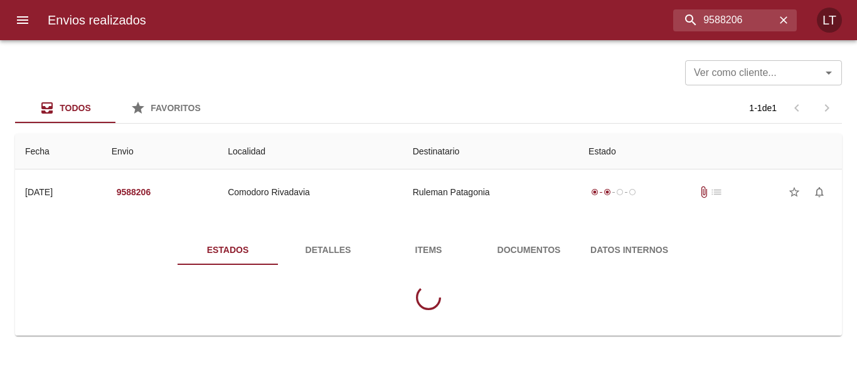
click at [517, 242] on span "Documentos" at bounding box center [528, 250] width 85 height 16
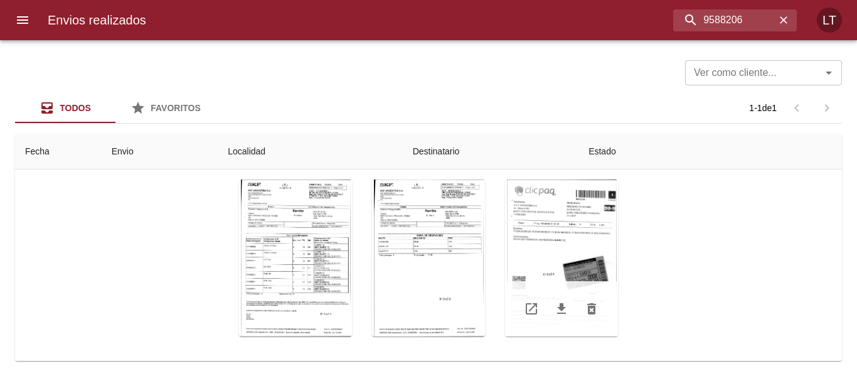
scroll to position [181, 0]
click at [574, 251] on div "Tabla de envíos del cliente" at bounding box center [561, 256] width 113 height 157
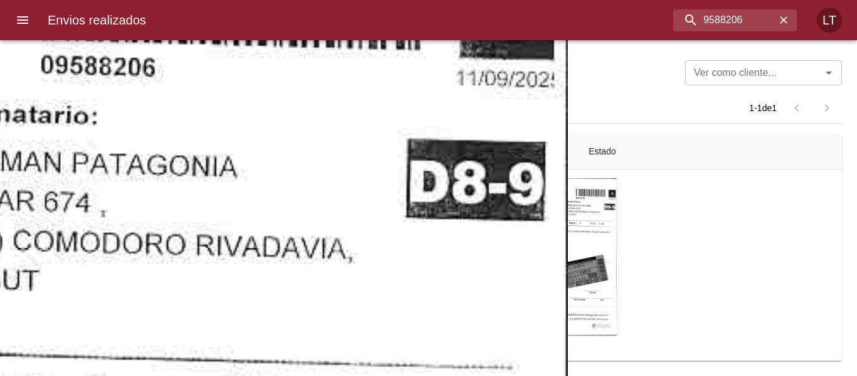
click at [726, 19] on input "9588206" at bounding box center [701, 20] width 147 height 22
paste input "90299"
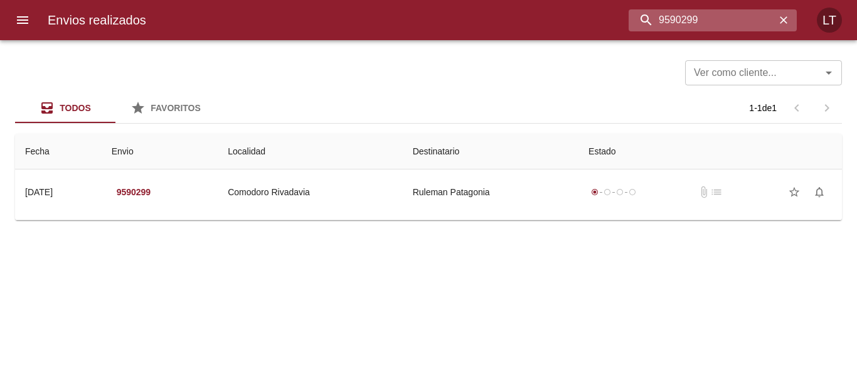
scroll to position [0, 0]
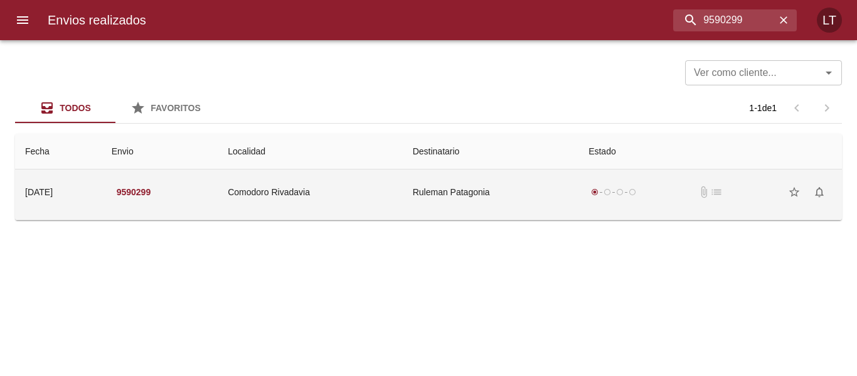
click at [428, 204] on td "Ruleman Patagonia" at bounding box center [491, 191] width 176 height 45
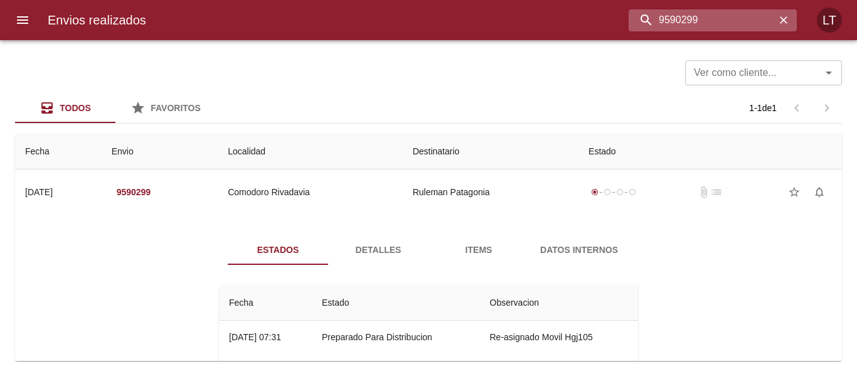
click at [736, 29] on input "9590299" at bounding box center [701, 20] width 147 height 22
paste input "307"
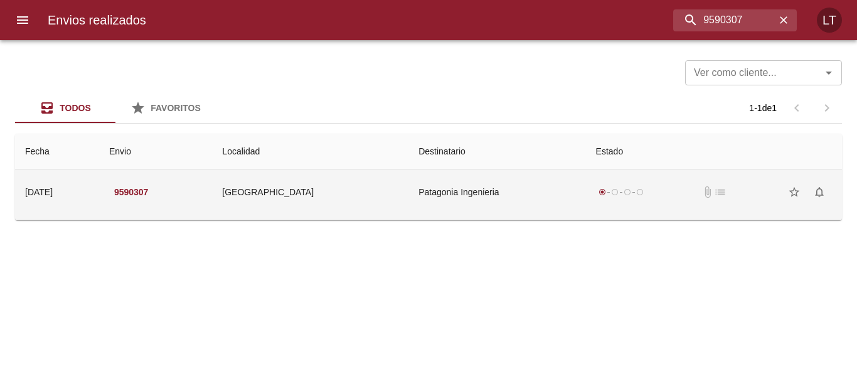
click at [495, 204] on td "Patagonia Ingenieria" at bounding box center [496, 191] width 177 height 45
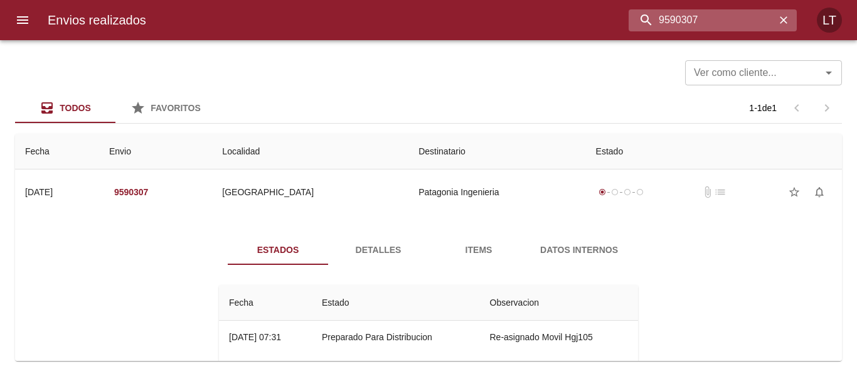
click at [713, 28] on input "9590307" at bounding box center [701, 20] width 147 height 22
paste input "8821"
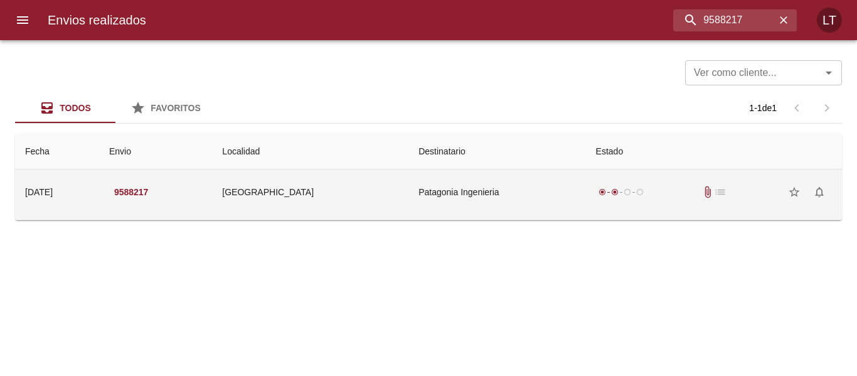
click at [495, 193] on td "Patagonia Ingenieria" at bounding box center [496, 191] width 177 height 45
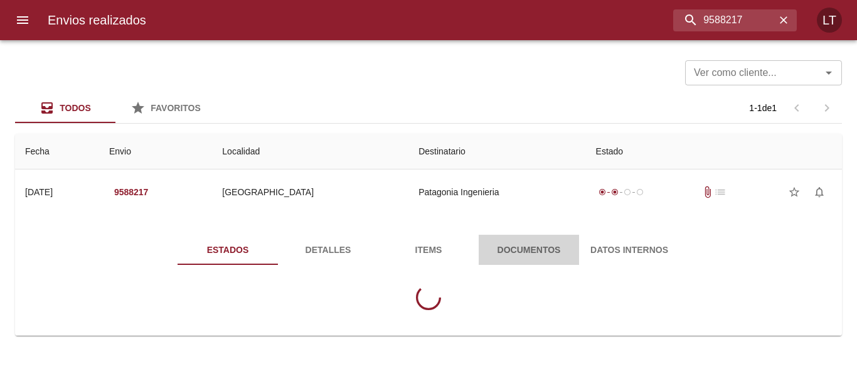
click at [527, 244] on span "Documentos" at bounding box center [528, 250] width 85 height 16
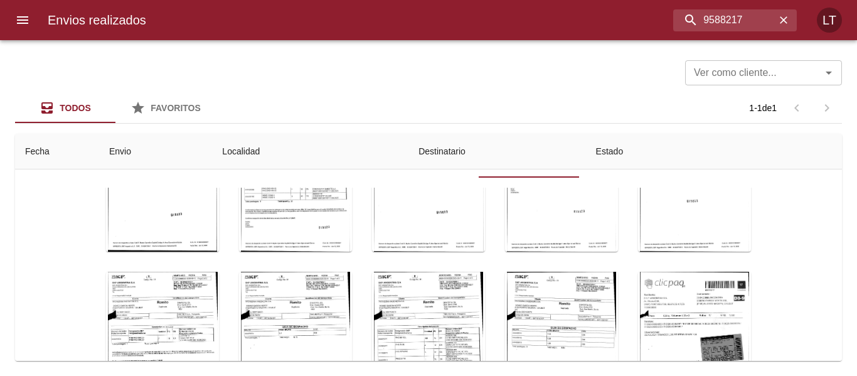
scroll to position [181, 0]
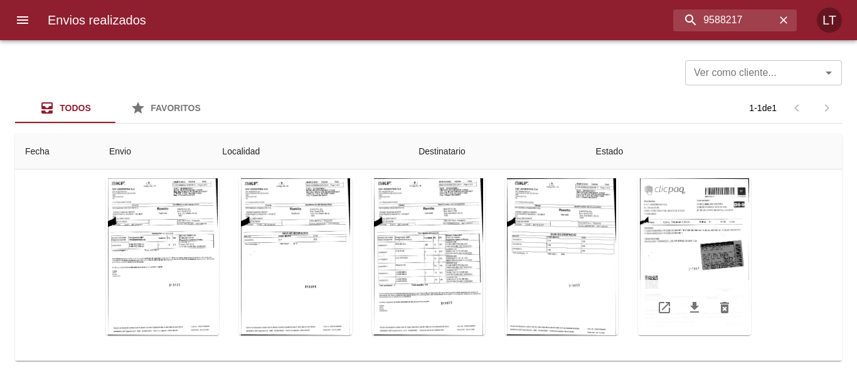
click at [692, 266] on div "Tabla de envíos del cliente" at bounding box center [694, 256] width 113 height 157
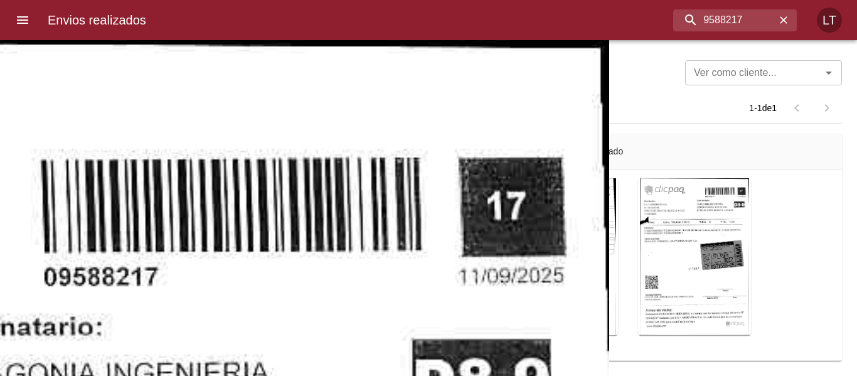
click at [689, 32] on div "Envios realizados 9588217 LT" at bounding box center [428, 20] width 857 height 40
click at [704, 18] on input "9588217" at bounding box center [701, 20] width 147 height 22
paste input "75900"
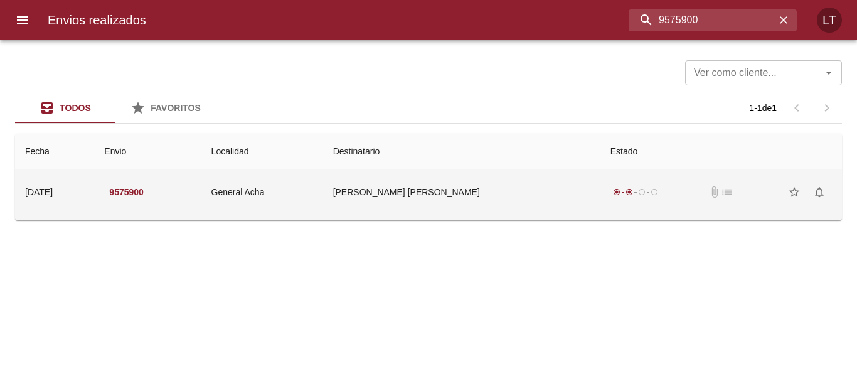
scroll to position [0, 0]
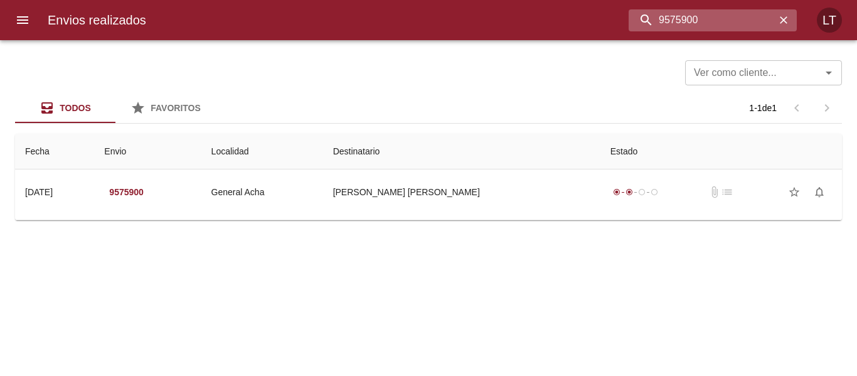
click at [724, 21] on input "9575900" at bounding box center [701, 20] width 147 height 22
paste input "0238"
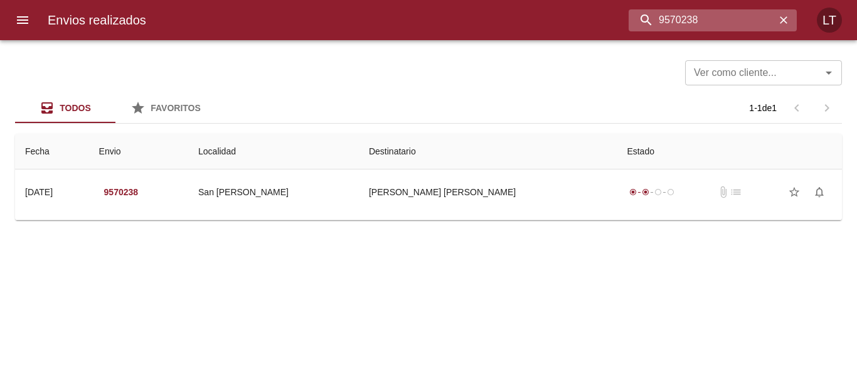
click at [645, 13] on input "9570238" at bounding box center [701, 20] width 147 height 22
paste input "8930"
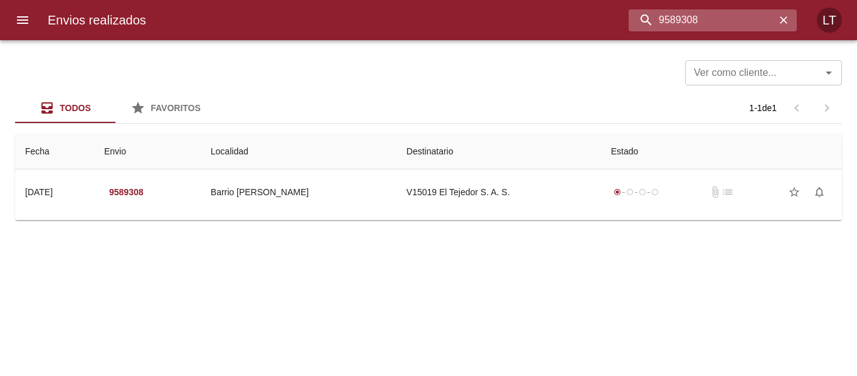
click at [749, 17] on input "9589308" at bounding box center [701, 20] width 147 height 22
paste input "39109"
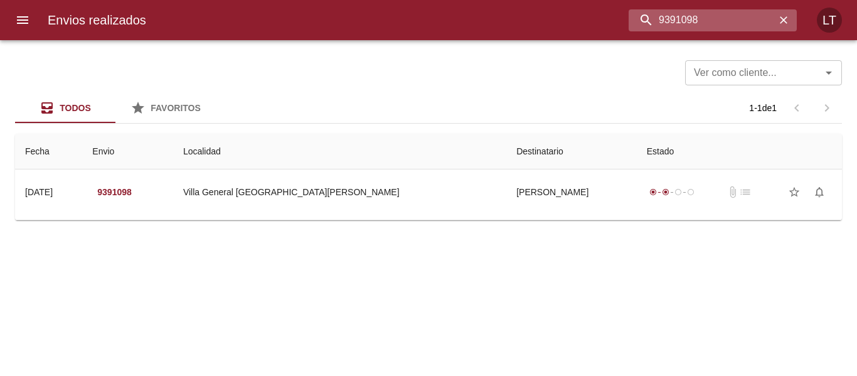
click at [675, 17] on input "9391098" at bounding box center [701, 20] width 147 height 22
paste input "566230"
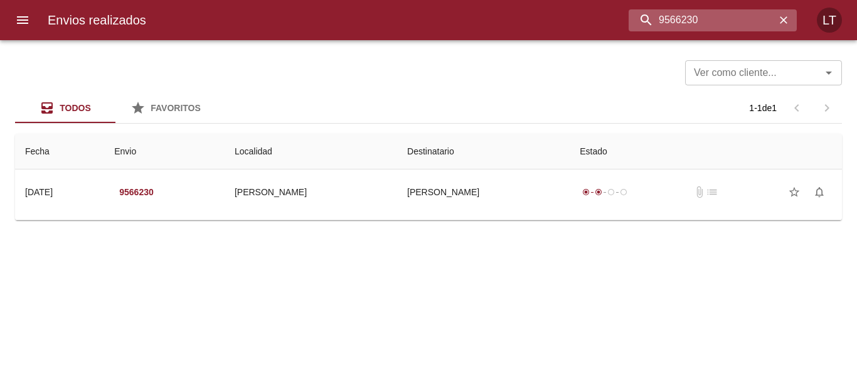
click at [717, 23] on input "9566230" at bounding box center [701, 20] width 147 height 22
paste input "89447"
click at [698, 25] on input "9589447" at bounding box center [701, 20] width 147 height 22
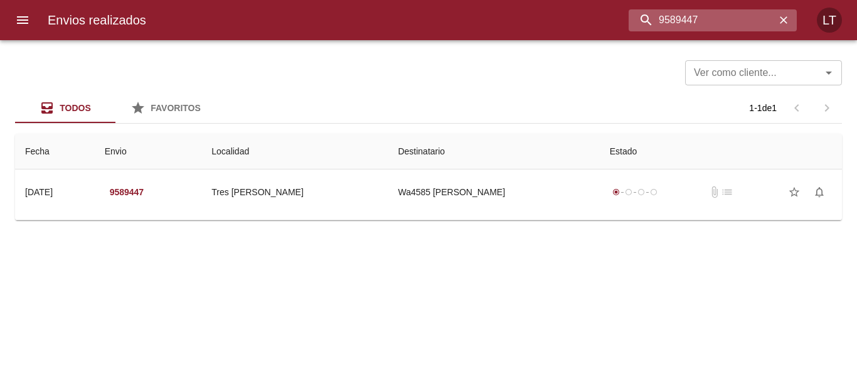
paste input "7125"
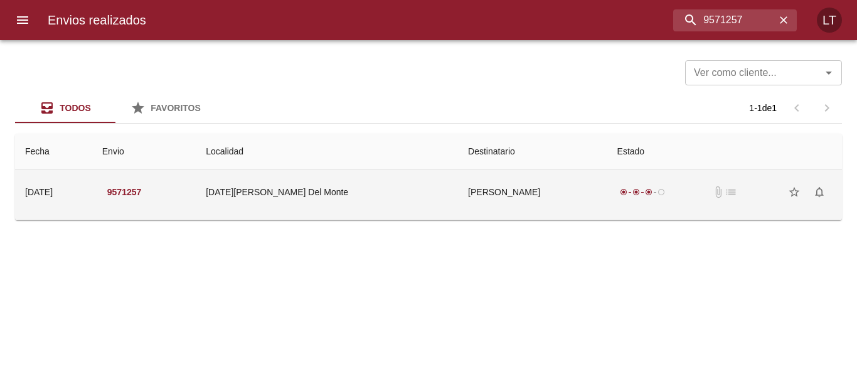
click at [517, 201] on td "[PERSON_NAME]" at bounding box center [532, 191] width 149 height 45
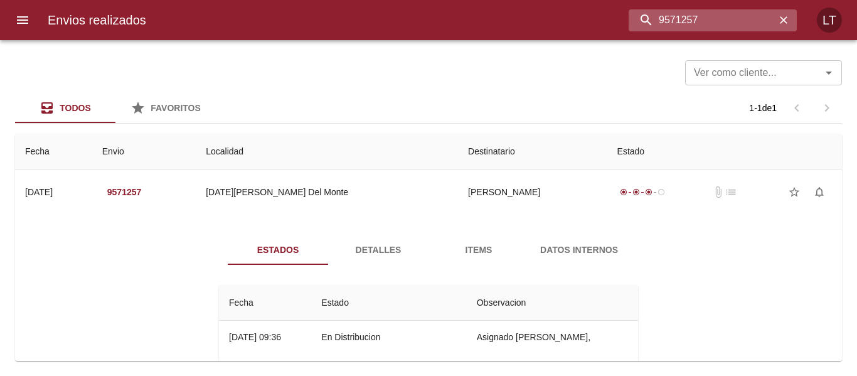
click at [722, 28] on input "9571257" at bounding box center [701, 20] width 147 height 22
paste input "88169"
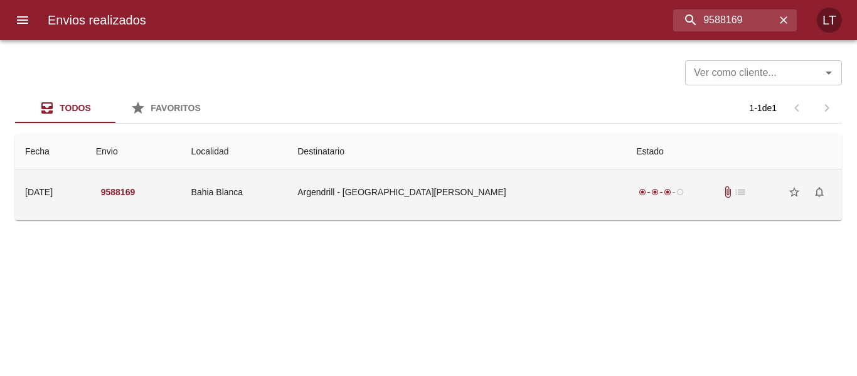
click at [548, 211] on td "Argendrill - [GEOGRAPHIC_DATA][PERSON_NAME]" at bounding box center [456, 191] width 339 height 45
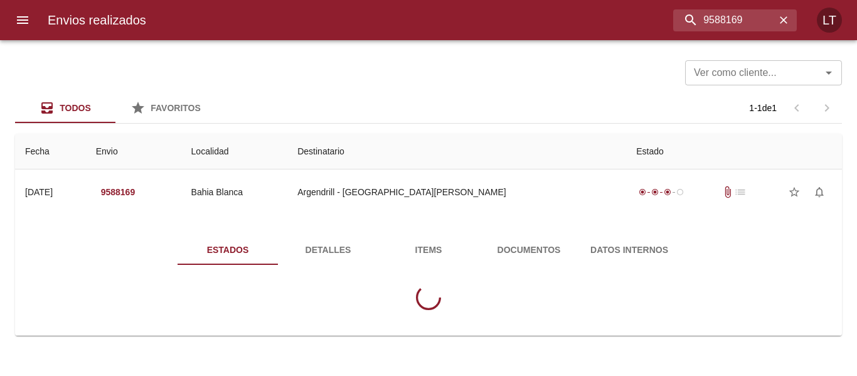
click at [533, 254] on span "Documentos" at bounding box center [528, 250] width 85 height 16
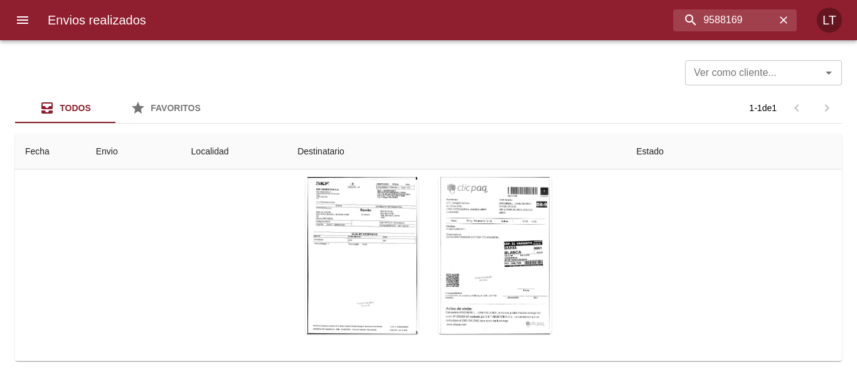
scroll to position [150, 0]
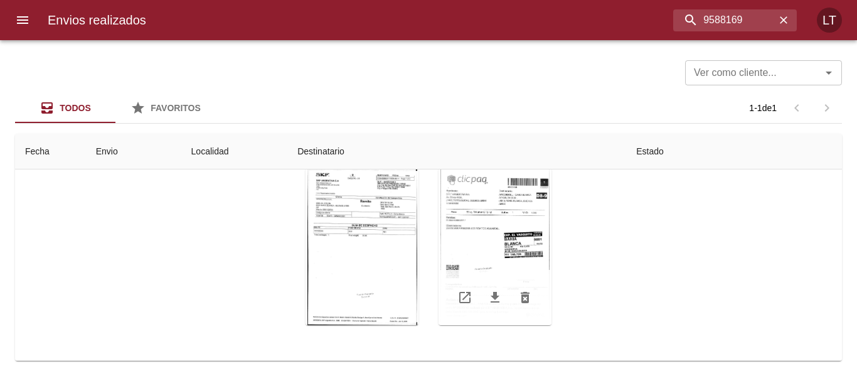
click at [532, 245] on div "Tabla de envíos del cliente" at bounding box center [494, 246] width 113 height 157
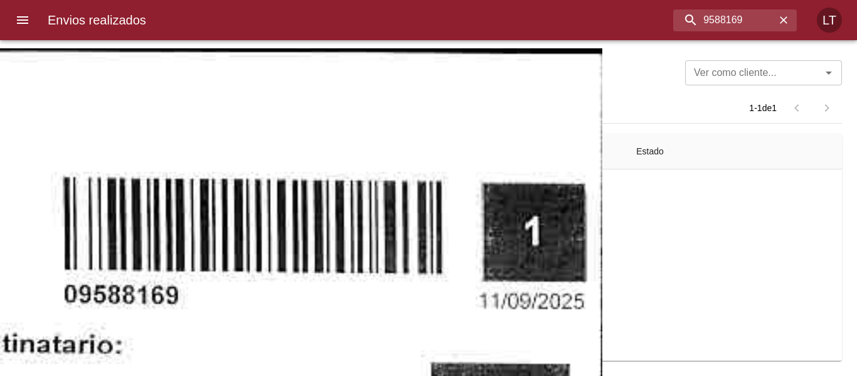
click at [705, 13] on input "9588169" at bounding box center [701, 20] width 147 height 22
paste input "90256"
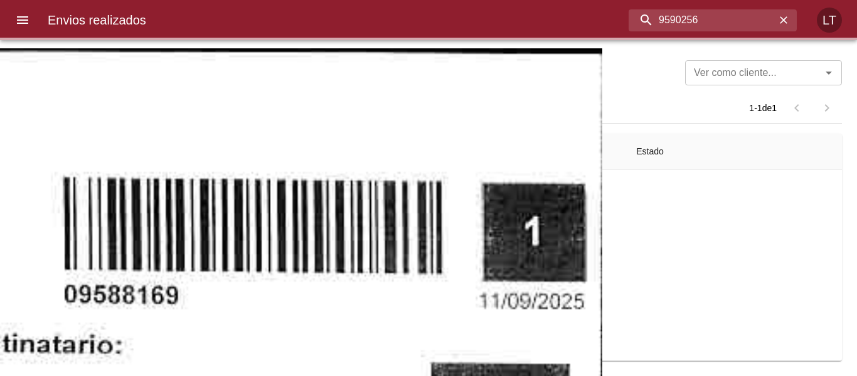
scroll to position [0, 0]
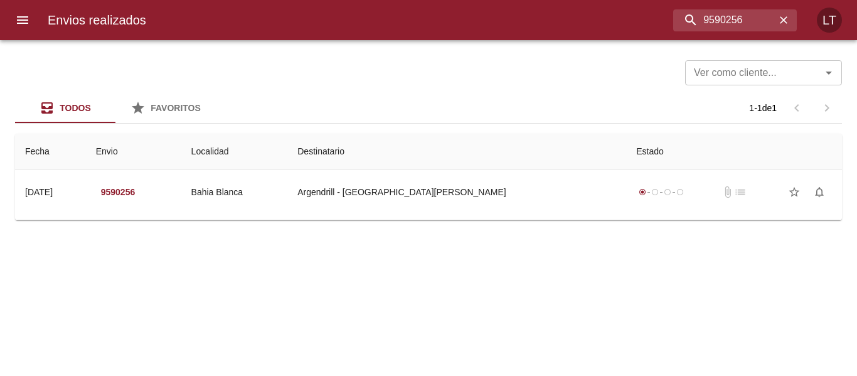
click at [502, 188] on td "Argendrill - [GEOGRAPHIC_DATA][PERSON_NAME]" at bounding box center [456, 191] width 339 height 45
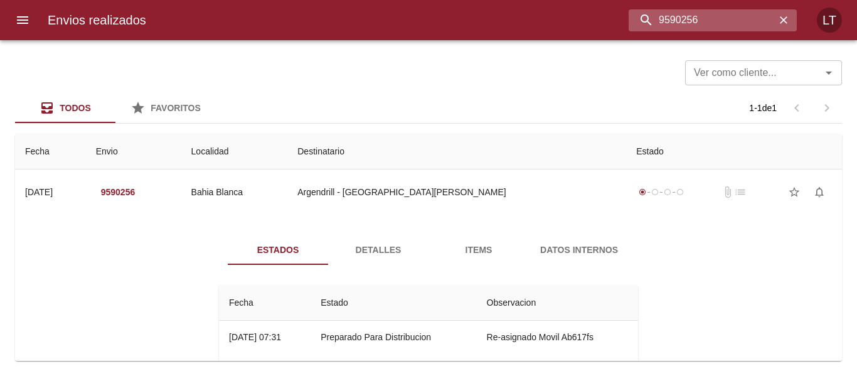
click at [699, 17] on input "9590256" at bounding box center [701, 20] width 147 height 22
paste input "62213"
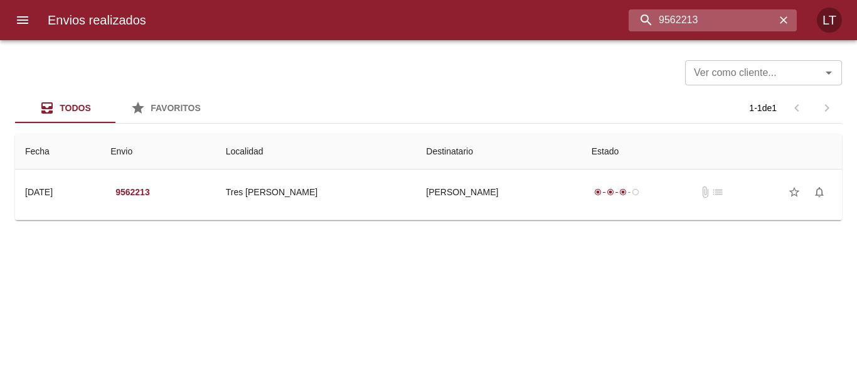
click at [685, 17] on input "9562213" at bounding box center [701, 20] width 147 height 22
paste input "2109"
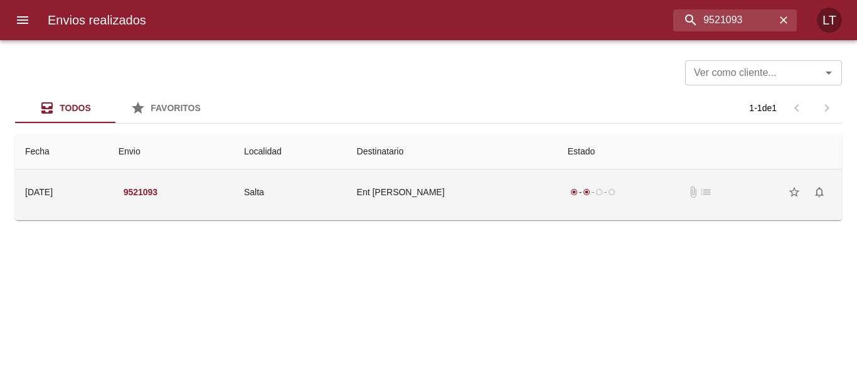
click at [488, 186] on td "Ent [PERSON_NAME]" at bounding box center [452, 191] width 211 height 45
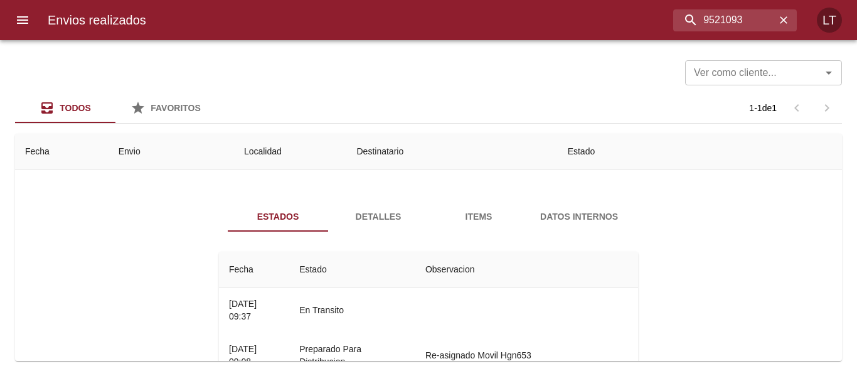
scroll to position [63, 0]
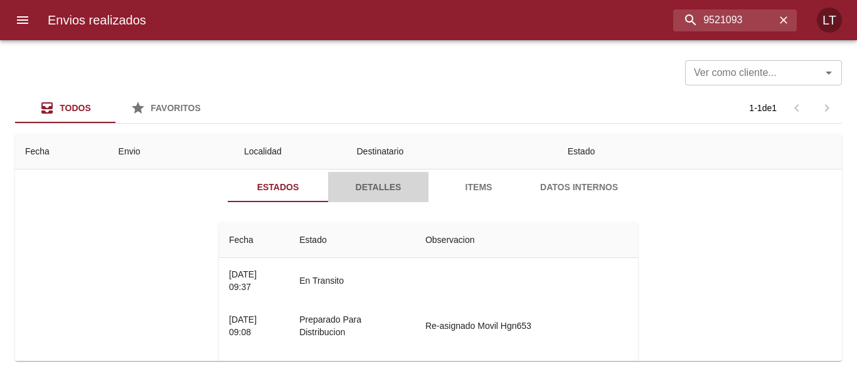
click at [383, 188] on span "Detalles" at bounding box center [378, 187] width 85 height 16
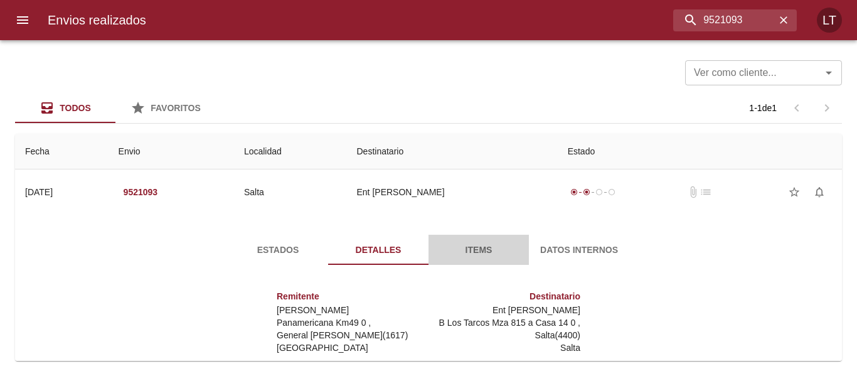
click at [471, 252] on span "Items" at bounding box center [478, 250] width 85 height 16
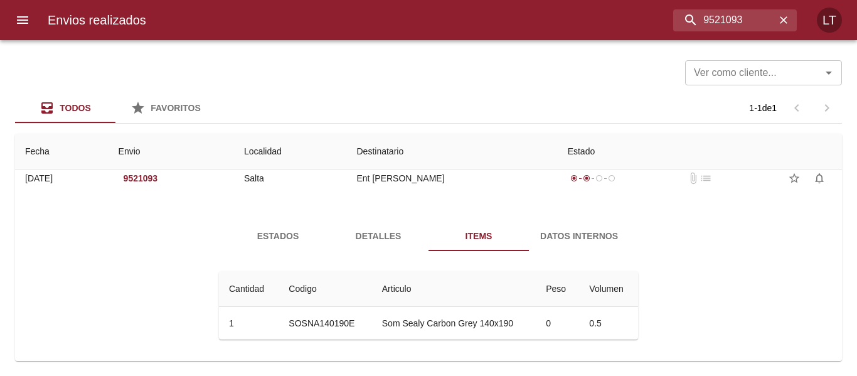
scroll to position [18, 0]
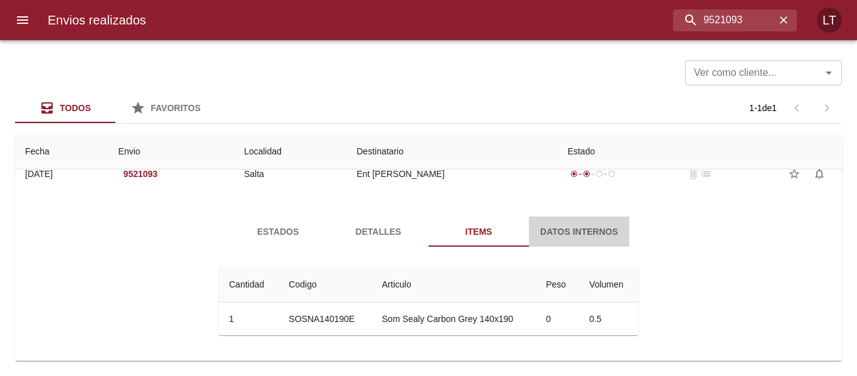
click at [570, 228] on span "Datos Internos" at bounding box center [578, 232] width 85 height 16
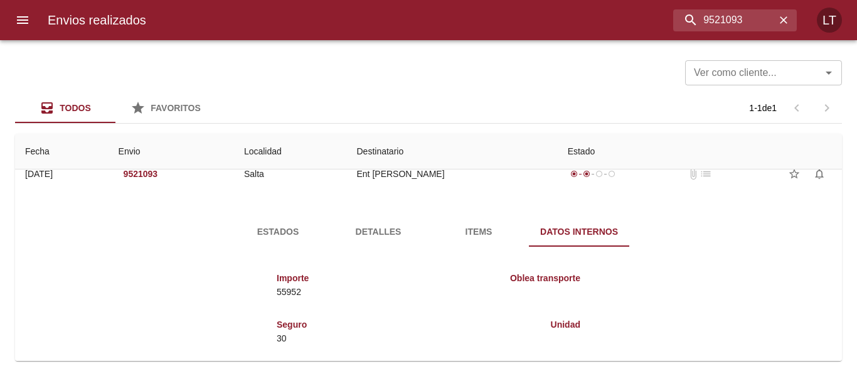
click at [679, 6] on div "Envios realizados 9521093 LT" at bounding box center [428, 20] width 857 height 40
click at [704, 24] on input "9521093" at bounding box center [701, 20] width 147 height 22
paste input "87007"
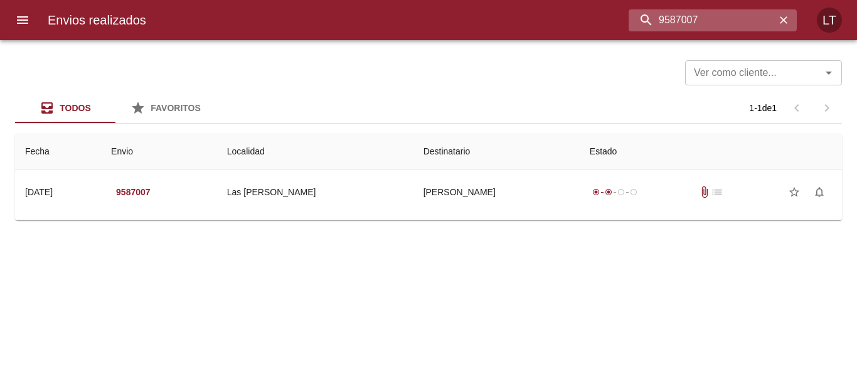
scroll to position [0, 0]
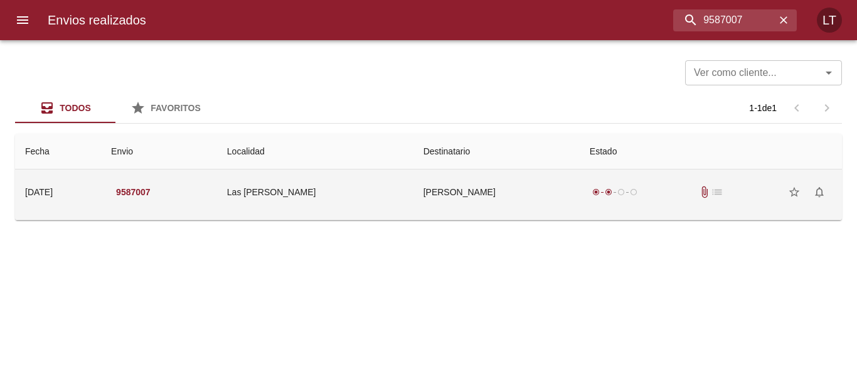
click at [492, 202] on td "[PERSON_NAME]" at bounding box center [496, 191] width 166 height 45
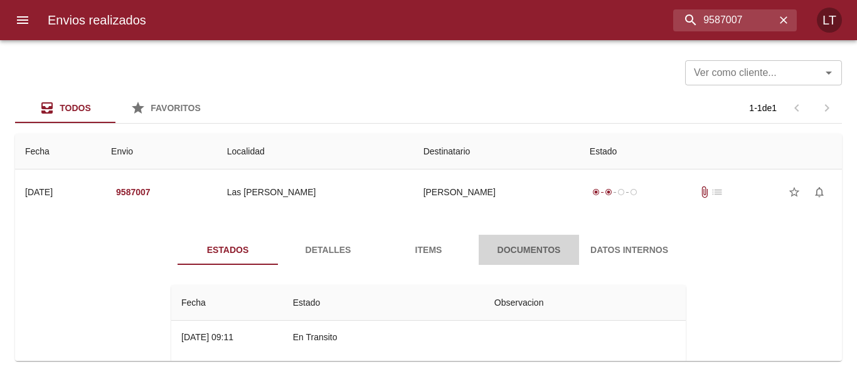
click at [527, 252] on span "Documentos" at bounding box center [528, 250] width 85 height 16
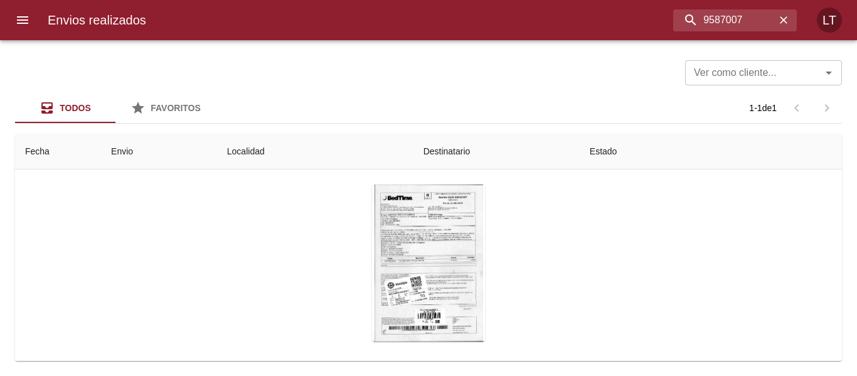
scroll to position [127, 0]
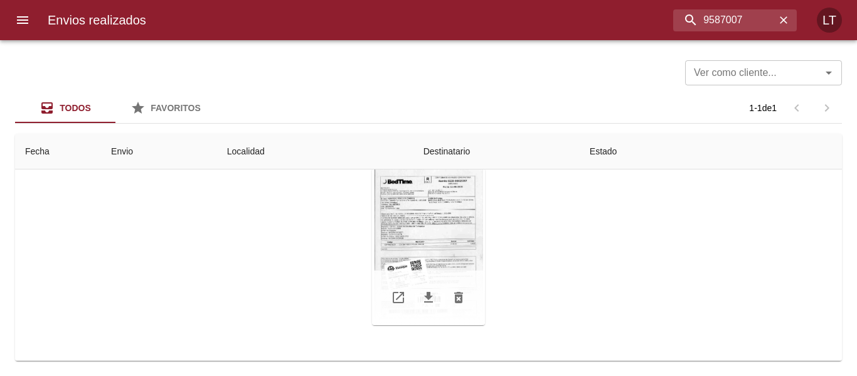
click at [434, 243] on div "Tabla de envíos del cliente" at bounding box center [428, 246] width 113 height 157
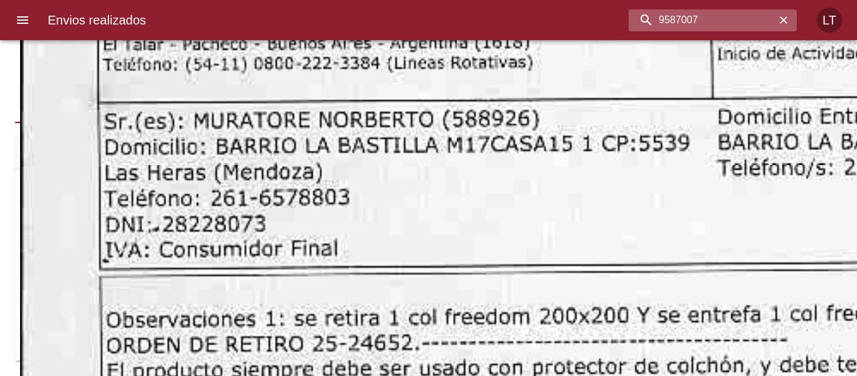
click at [714, 24] on input "9587007" at bounding box center [701, 20] width 147 height 22
paste input "16"
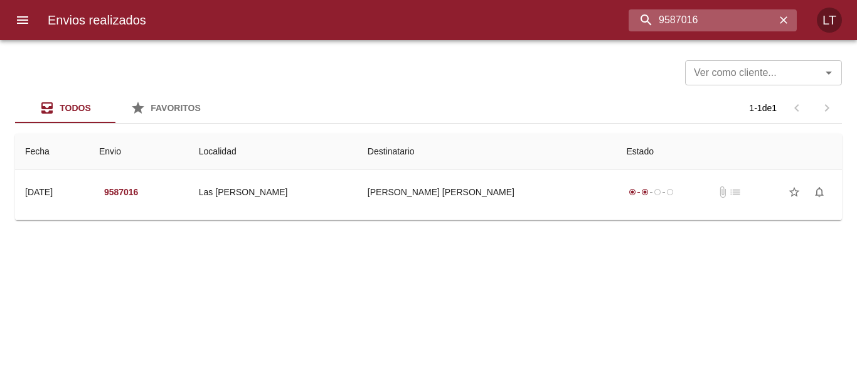
scroll to position [0, 0]
click at [691, 14] on input "9587016" at bounding box center [701, 20] width 147 height 22
paste input "6843"
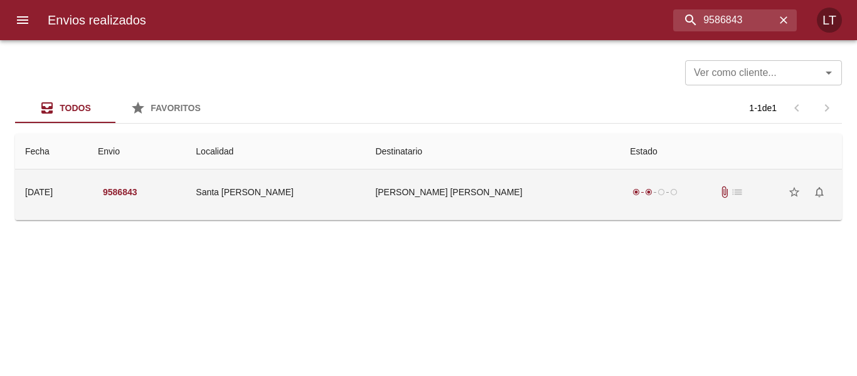
click at [562, 199] on td "[PERSON_NAME] [PERSON_NAME]" at bounding box center [492, 191] width 255 height 45
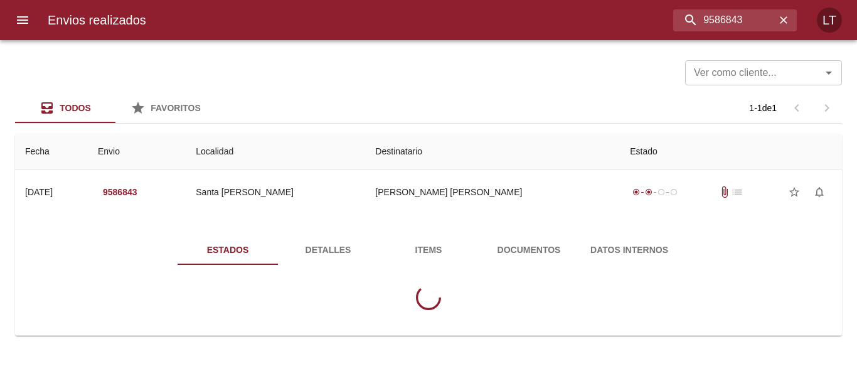
click at [551, 238] on button "Documentos" at bounding box center [529, 250] width 100 height 30
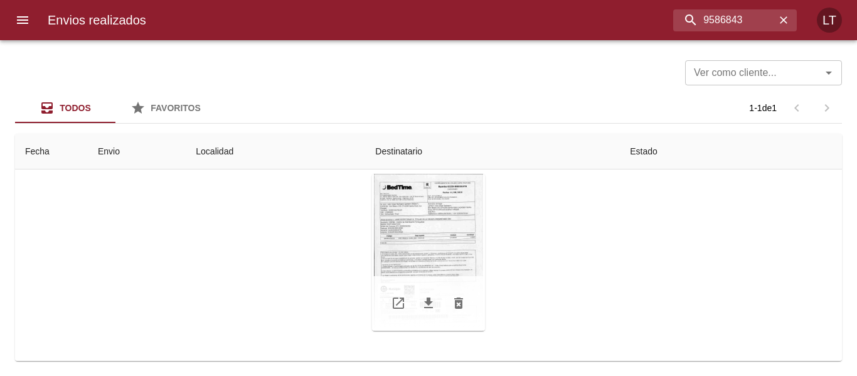
scroll to position [127, 0]
click at [445, 233] on div "Tabla de envíos del cliente" at bounding box center [428, 246] width 113 height 157
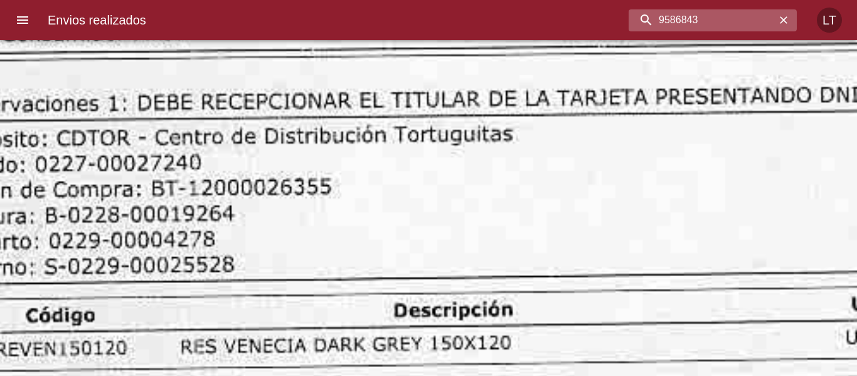
click at [741, 16] on input "9586843" at bounding box center [701, 20] width 147 height 22
paste input "981"
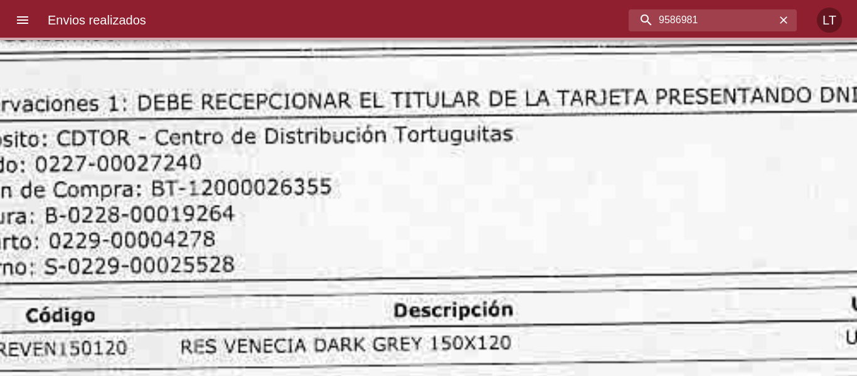
scroll to position [0, 0]
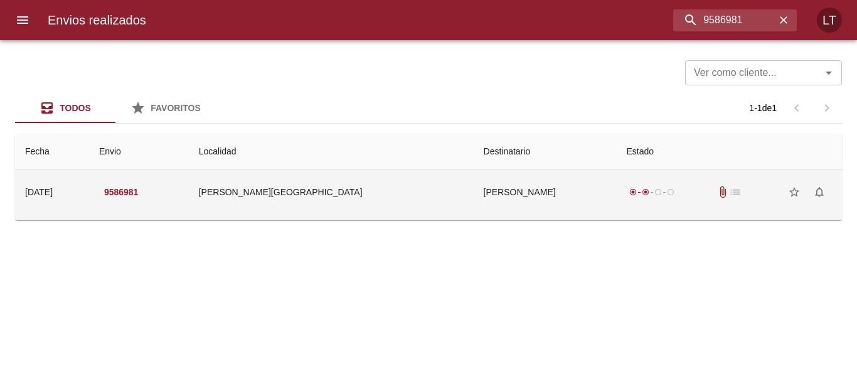
click at [571, 181] on td "[PERSON_NAME]" at bounding box center [544, 191] width 143 height 45
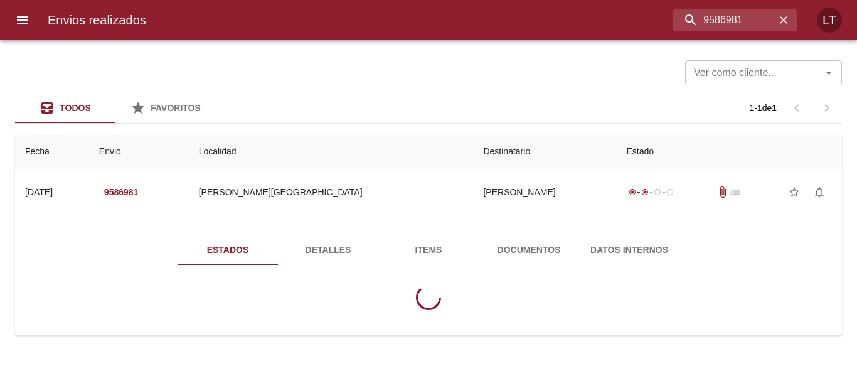
click at [571, 242] on button "Documentos" at bounding box center [529, 250] width 100 height 30
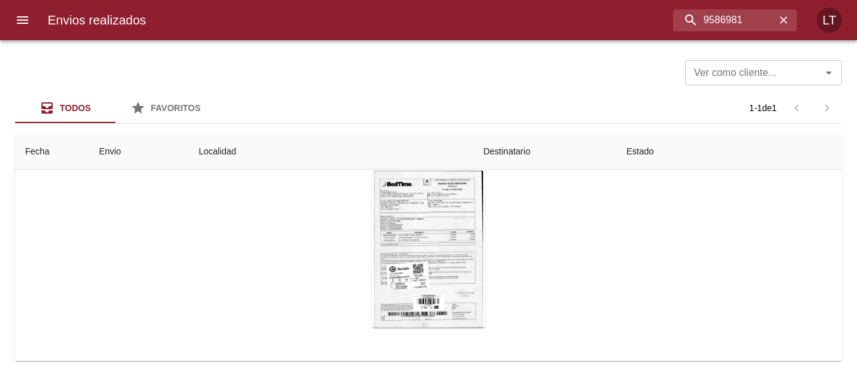
scroll to position [125, 0]
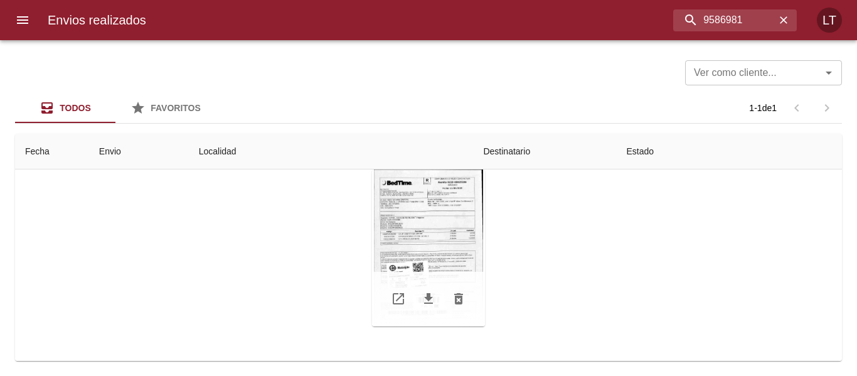
click at [455, 233] on div "Tabla de envíos del cliente" at bounding box center [428, 247] width 113 height 157
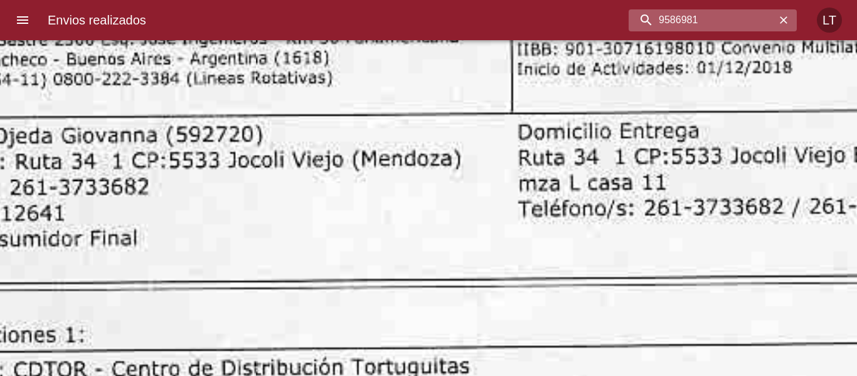
click at [723, 19] on input "9586981" at bounding box center [701, 20] width 147 height 22
paste input "70310"
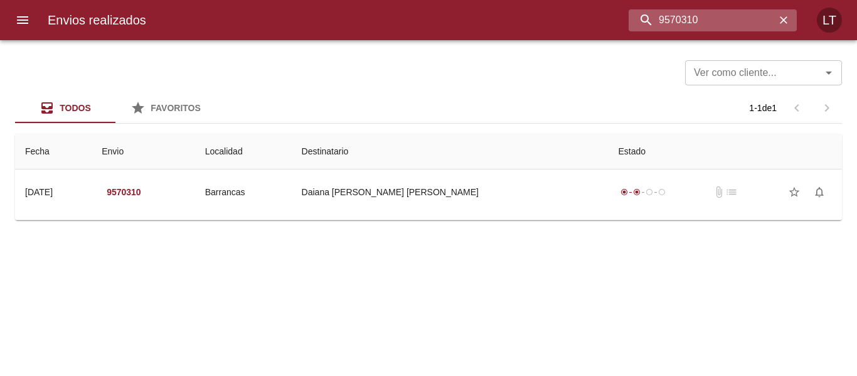
scroll to position [0, 0]
click at [701, 23] on input "9570310" at bounding box center [701, 20] width 147 height 22
click at [701, 22] on input "9570310" at bounding box center [701, 20] width 147 height 22
paste input "2603"
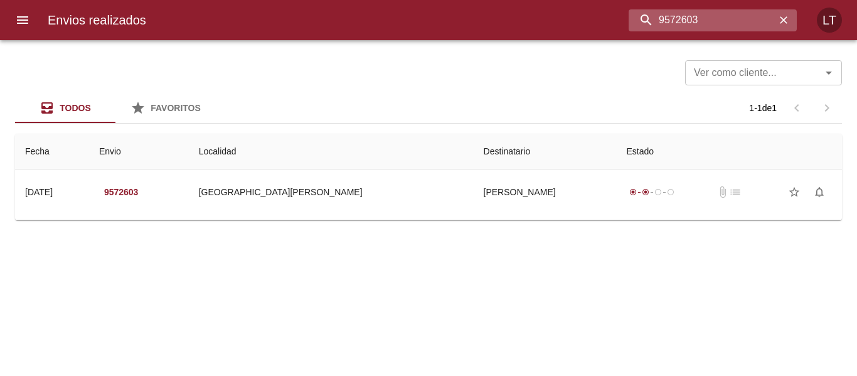
click at [668, 21] on input "9572603" at bounding box center [701, 20] width 147 height 22
paste input "8916"
click at [679, 15] on input "9589163" at bounding box center [701, 20] width 147 height 22
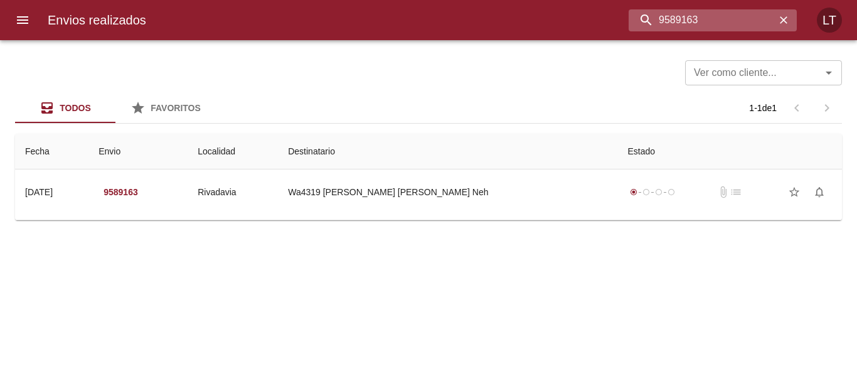
paste input "8061"
type input "9588061"
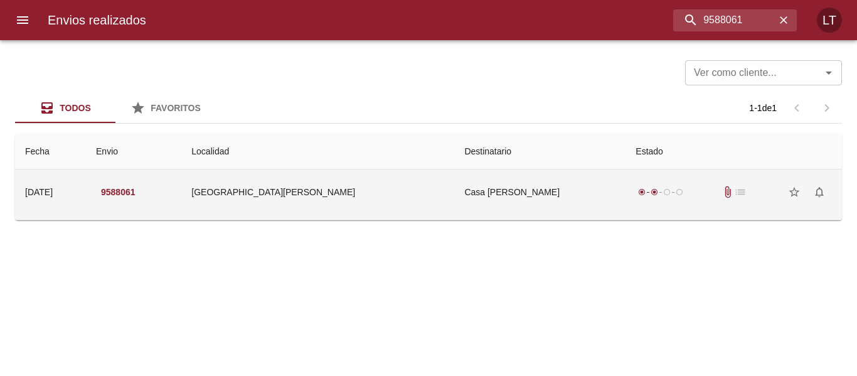
click at [566, 171] on td "Casa [PERSON_NAME]" at bounding box center [539, 191] width 171 height 45
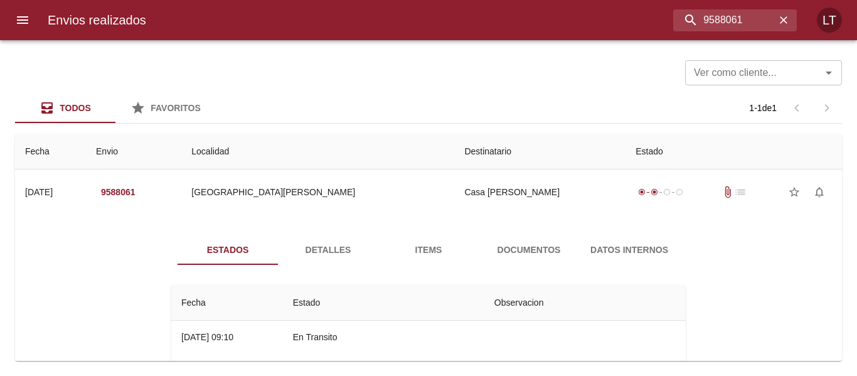
click at [536, 269] on div "Estados Detalles Items Documentos Datos Internos Fecha Estado Observacion 15/09…" at bounding box center [428, 364] width 552 height 259
click at [532, 262] on button "Documentos" at bounding box center [529, 250] width 100 height 30
